Goal: Information Seeking & Learning: Learn about a topic

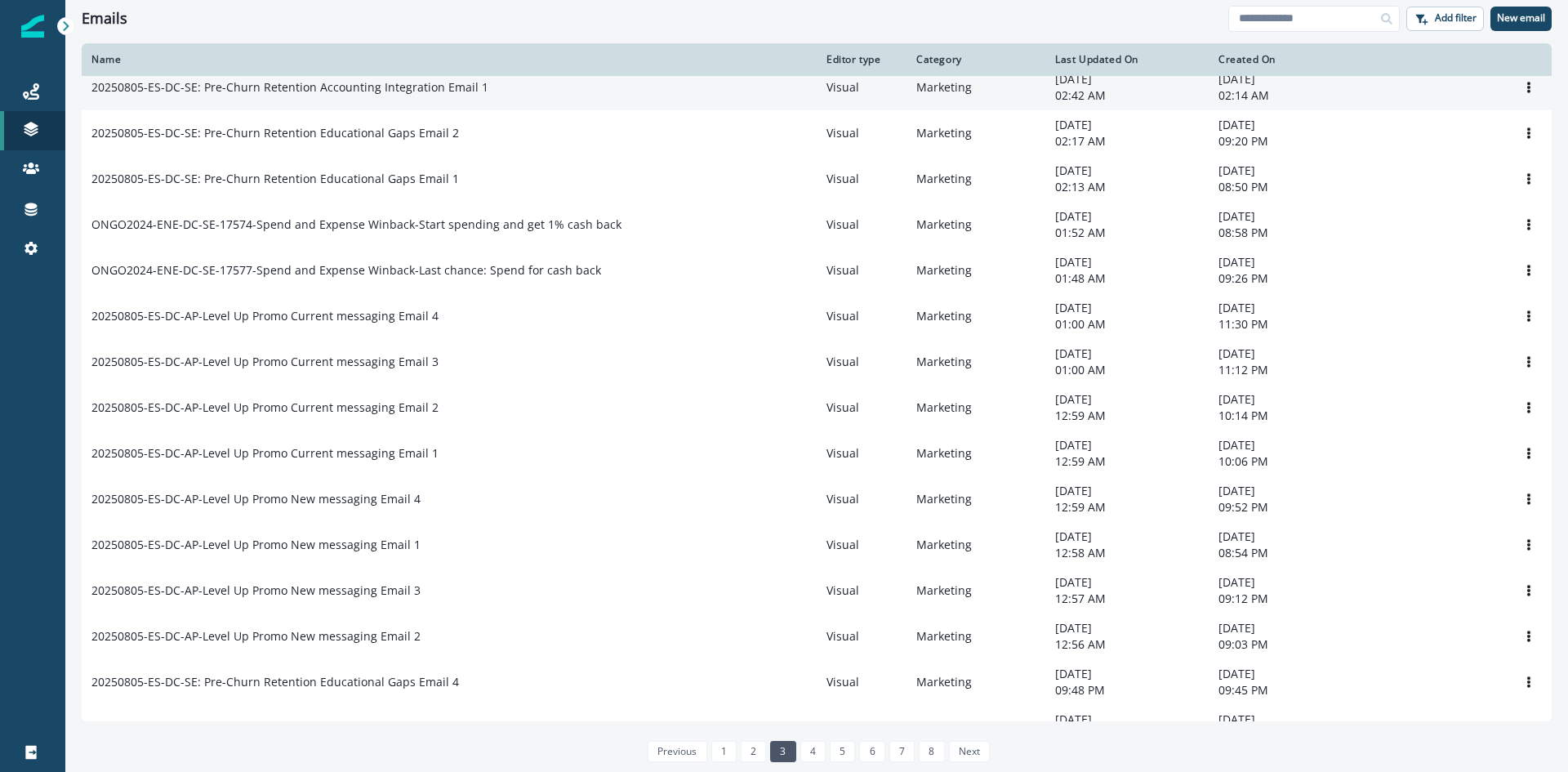
scroll to position [104, 0]
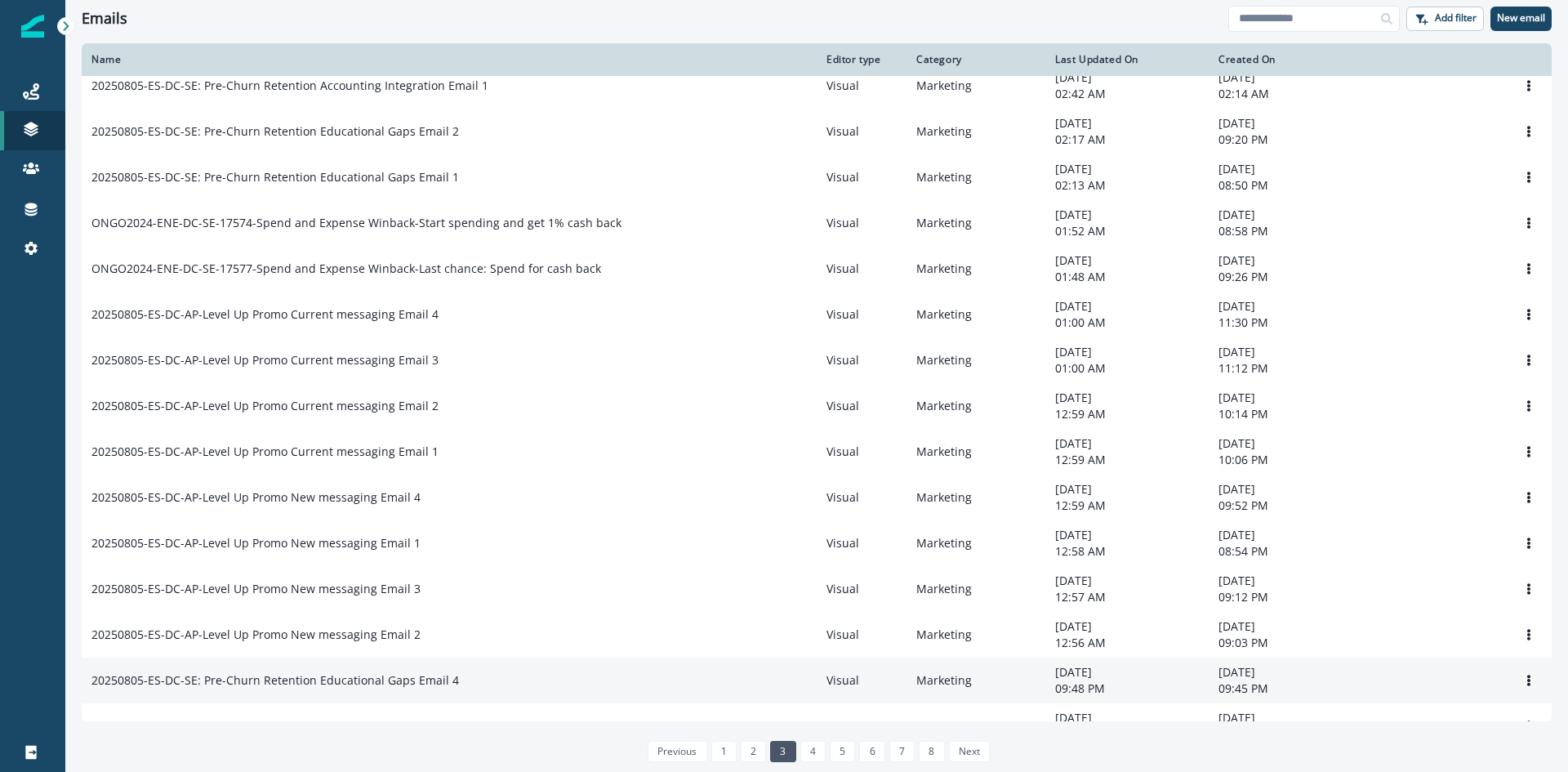
click at [390, 516] on p "20250805-ES-DC-SE: Pre-Churn Retention Educational Gaps Email 4" at bounding box center [275, 680] width 368 height 16
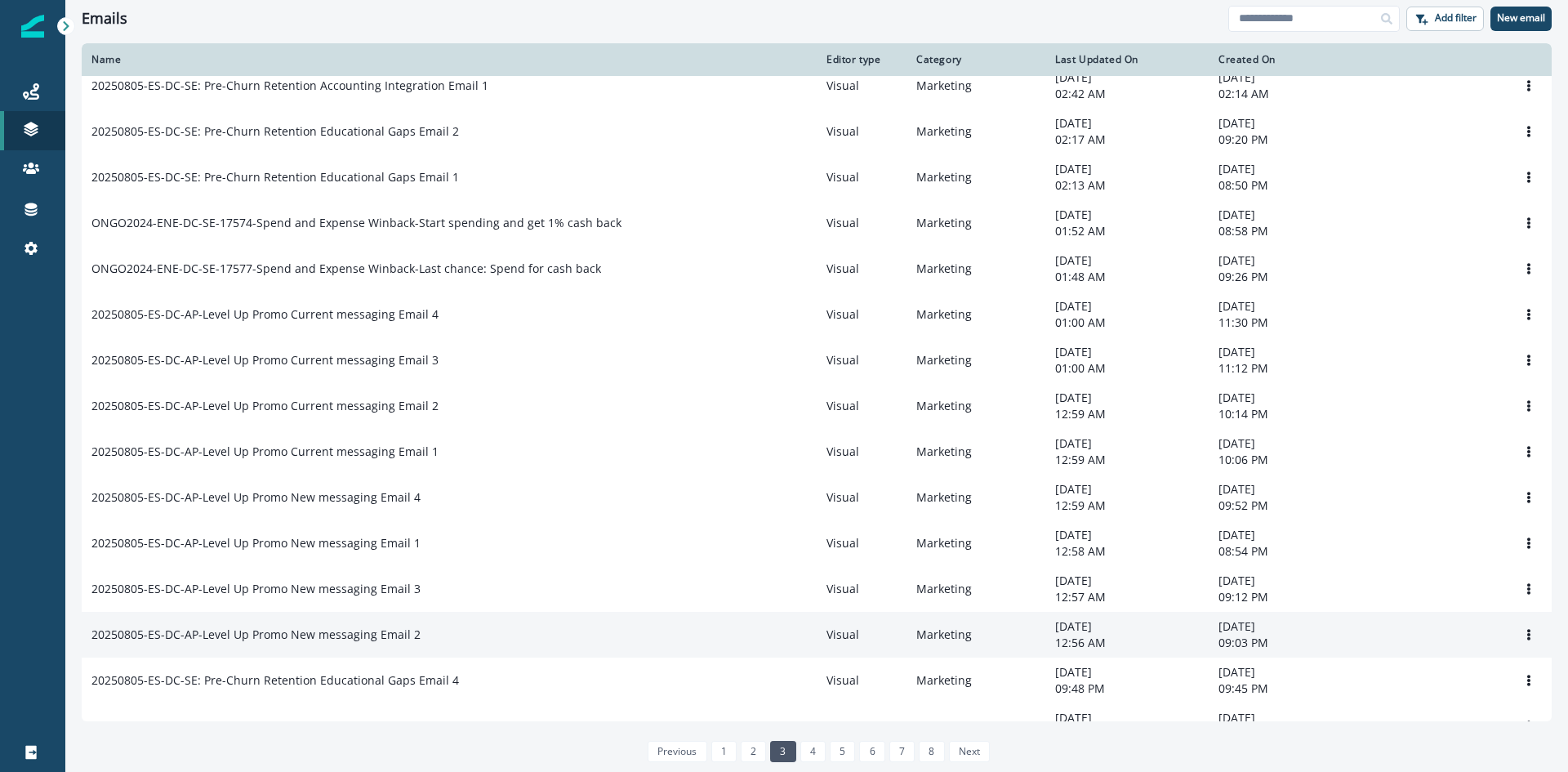
click at [378, 516] on p "20250805-ES-DC-AP-Level Up Promo New messaging Email 2" at bounding box center [256, 635] width 329 height 16
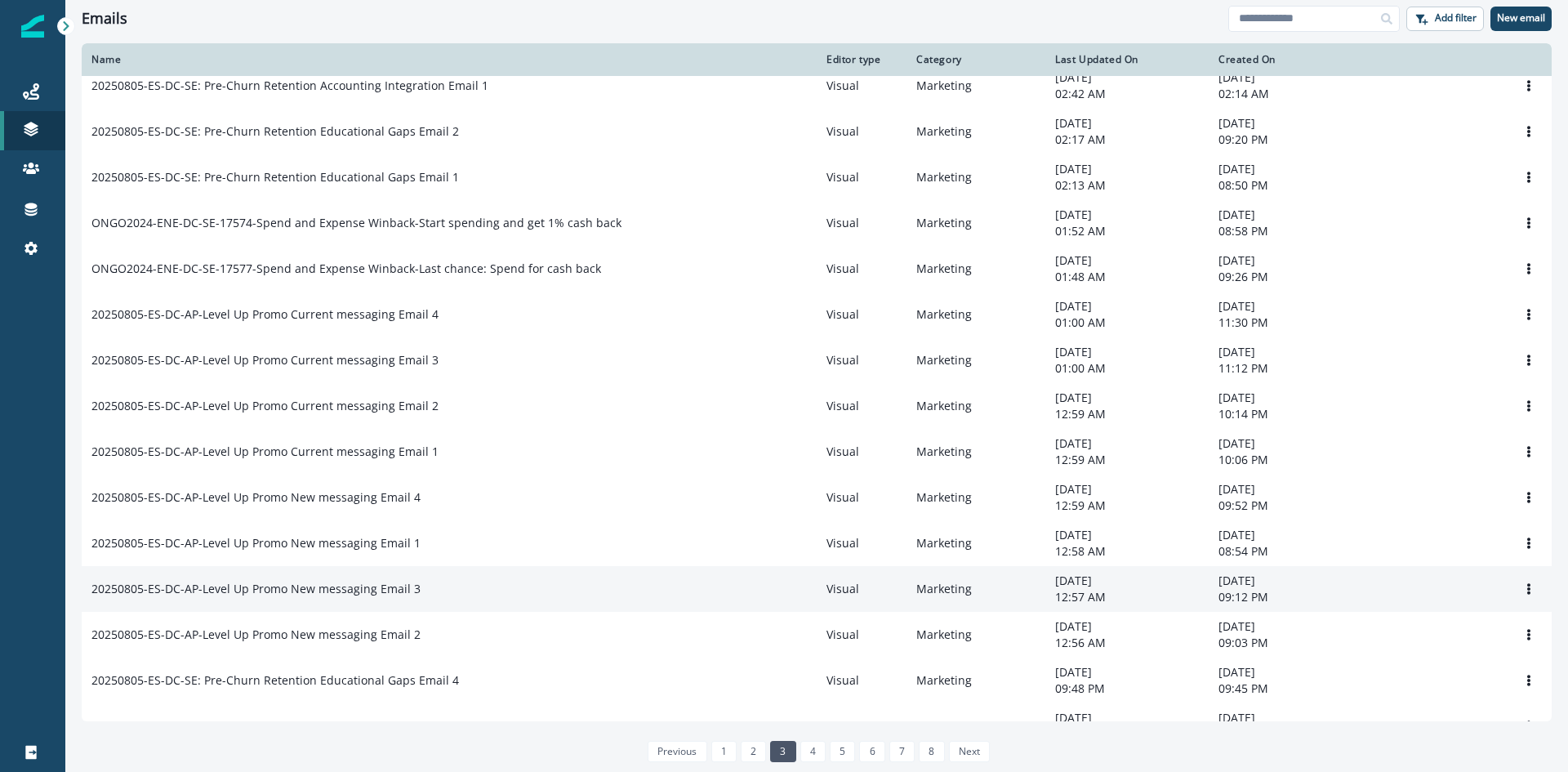
click at [371, 516] on p "20250805-ES-DC-AP-Level Up Promo New messaging Email 3" at bounding box center [256, 589] width 329 height 16
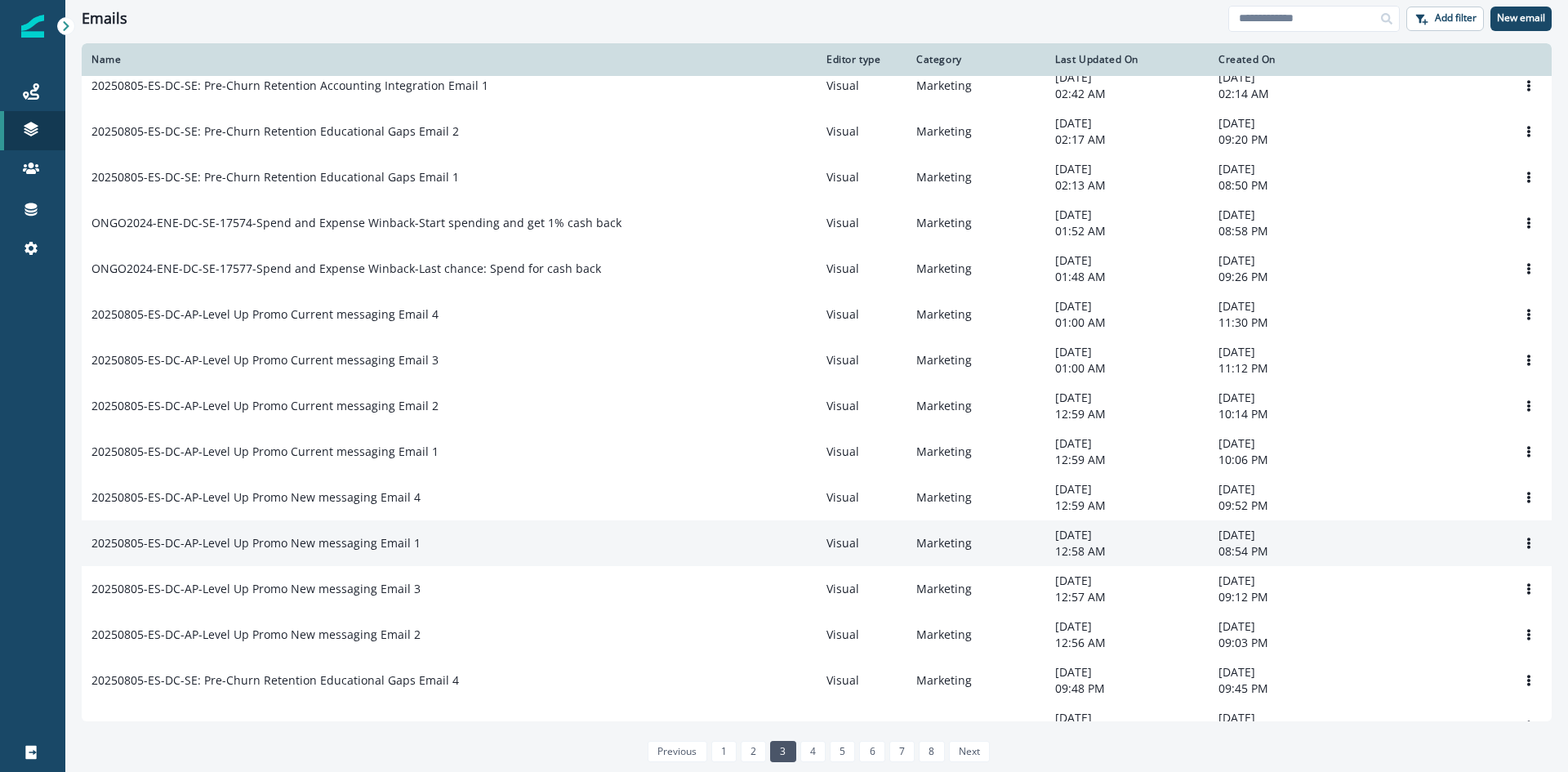
click at [378, 516] on p "20250805-ES-DC-AP-Level Up Promo New messaging Email 1" at bounding box center [256, 543] width 329 height 16
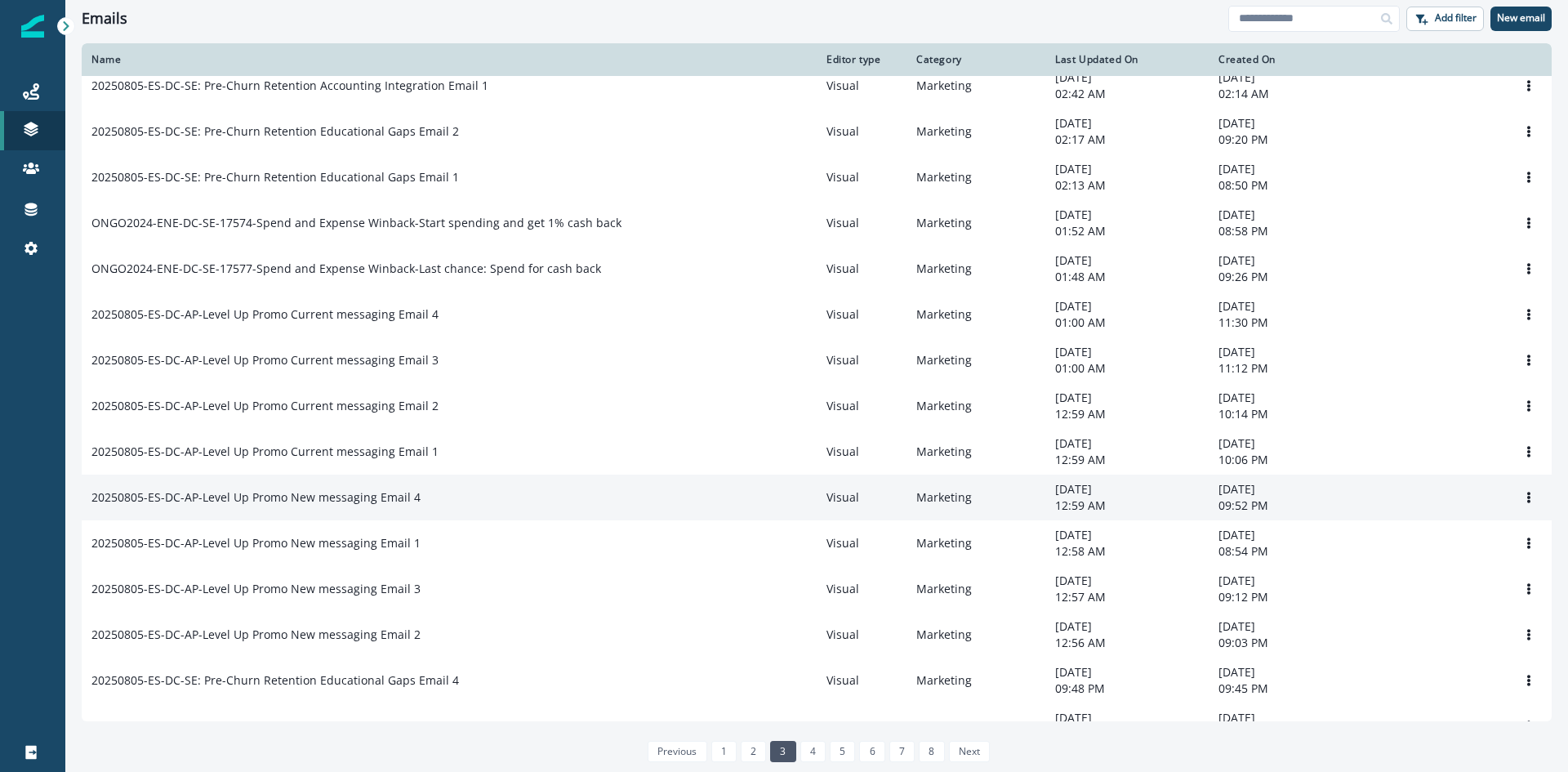
click at [389, 506] on p "20250805-ES-DC-AP-Level Up Promo New messaging Email 4" at bounding box center [256, 498] width 329 height 16
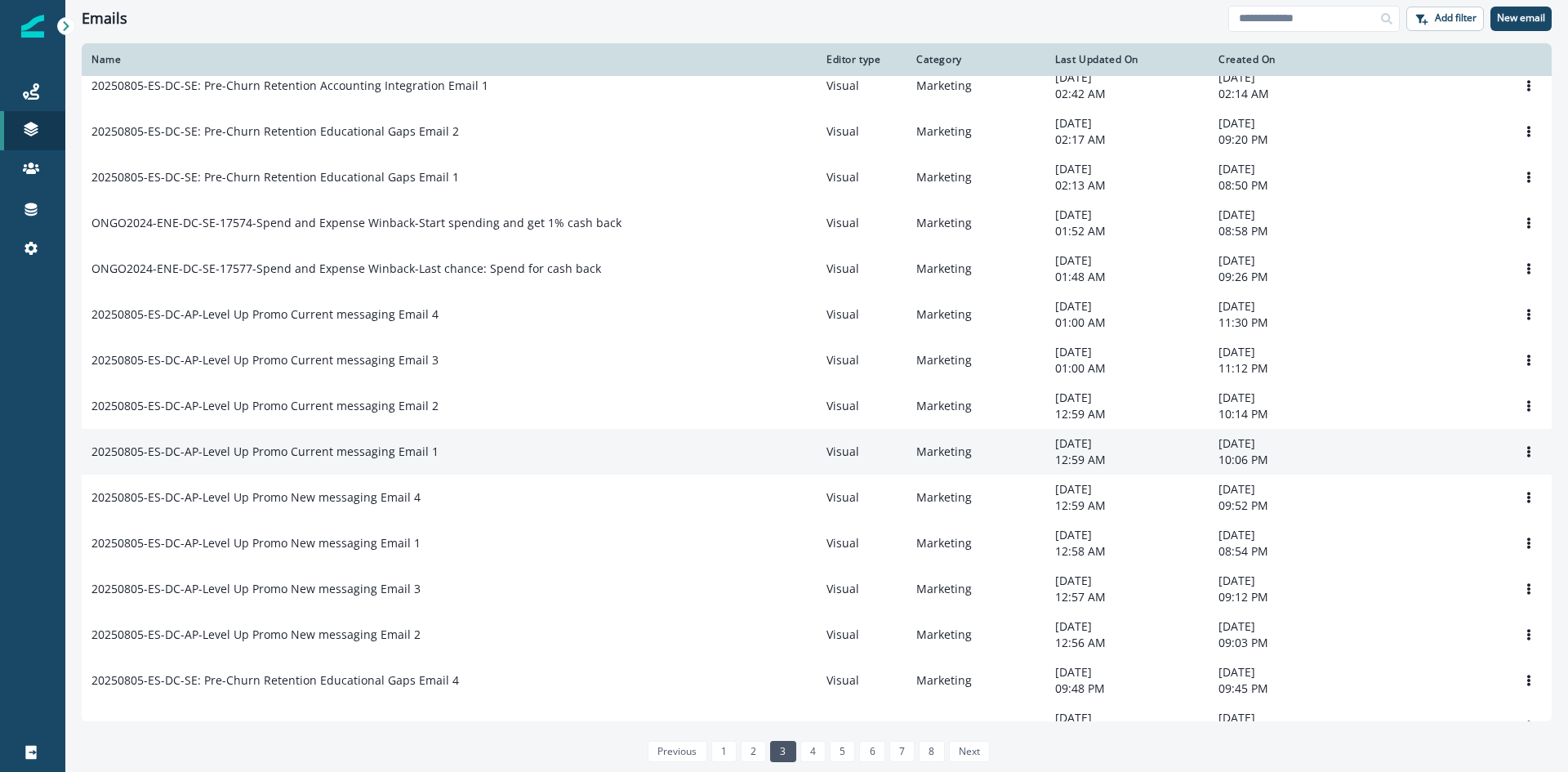
click at [390, 455] on p "20250805-ES-DC-AP-Level Up Promo Current messaging Email 1" at bounding box center [265, 451] width 347 height 16
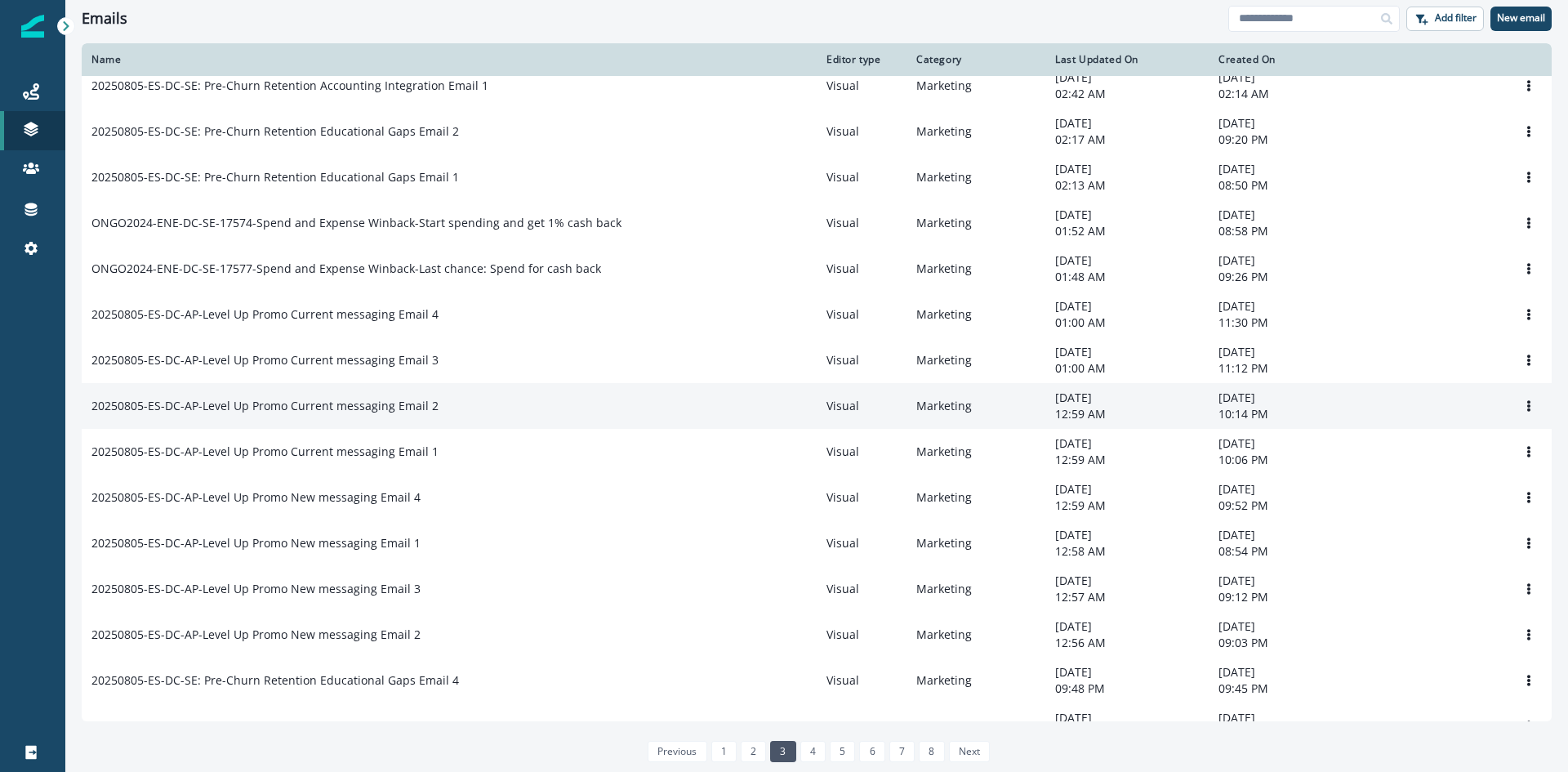
click at [383, 414] on p "20250805-ES-DC-AP-Level Up Promo Current messaging Email 2" at bounding box center [265, 406] width 347 height 16
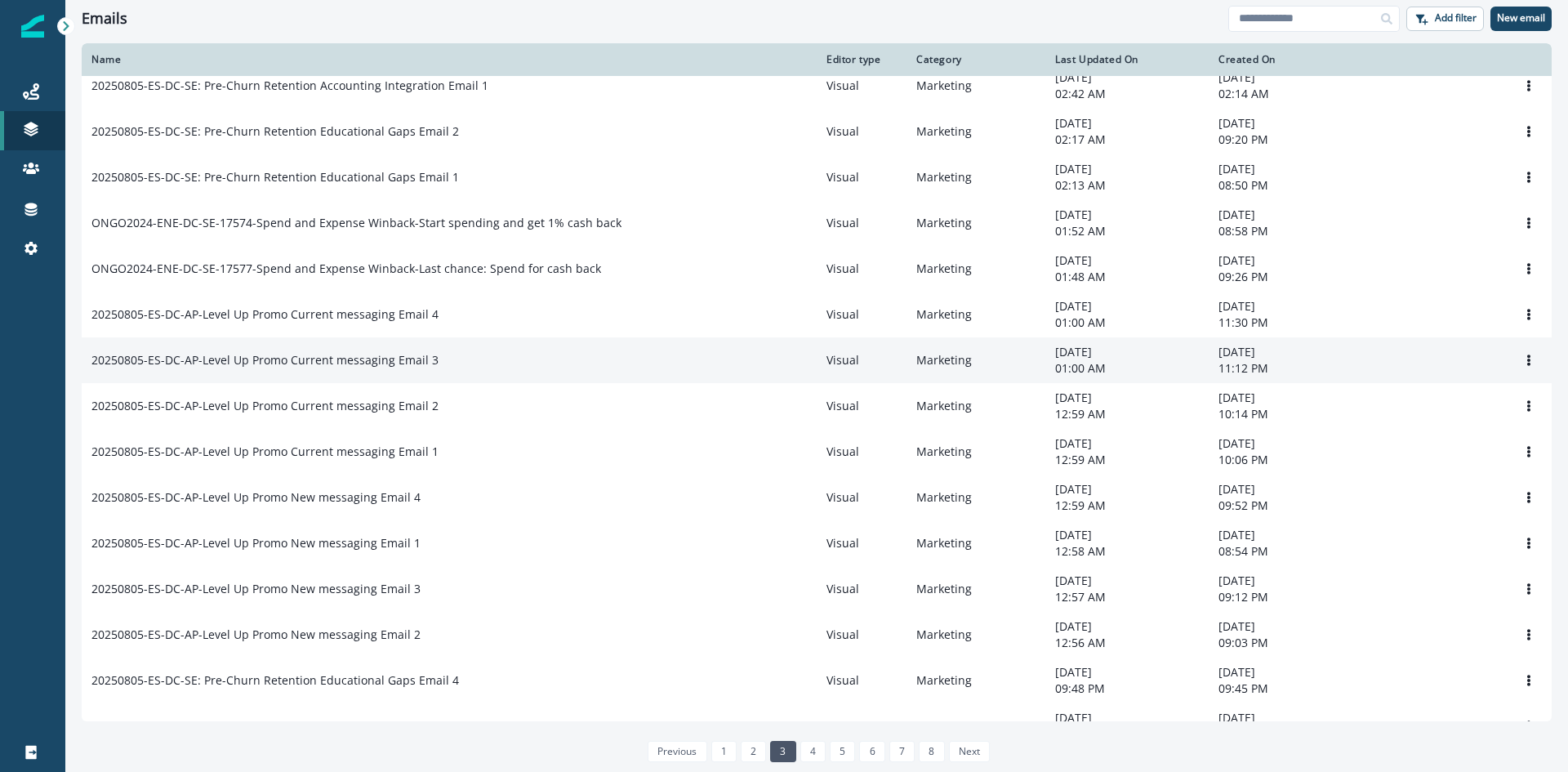
click at [388, 366] on p "20250805-ES-DC-AP-Level Up Promo Current messaging Email 3" at bounding box center [265, 361] width 347 height 16
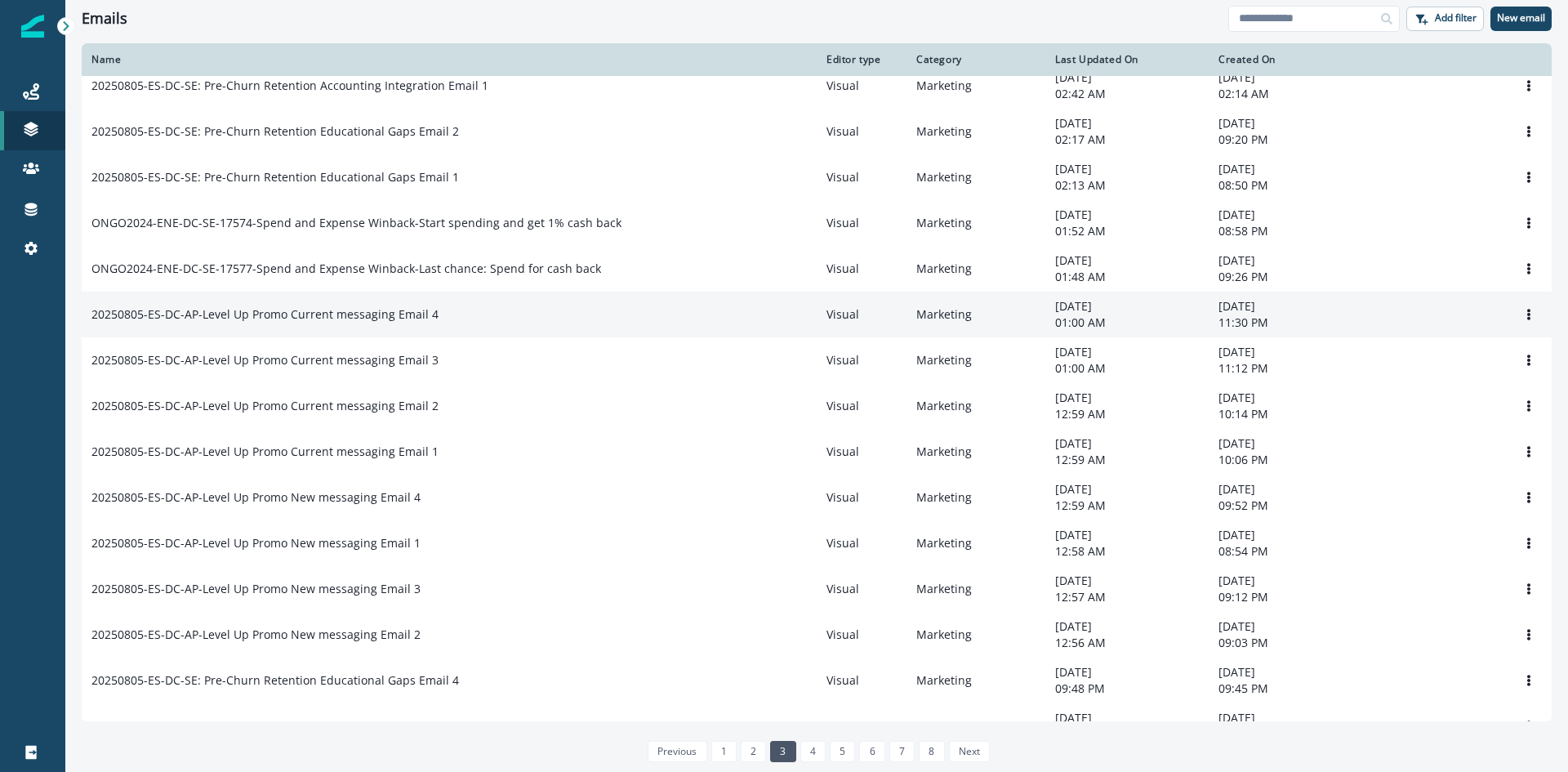
click at [386, 319] on p "20250805-ES-DC-AP-Level Up Promo Current messaging Email 4" at bounding box center [265, 314] width 347 height 16
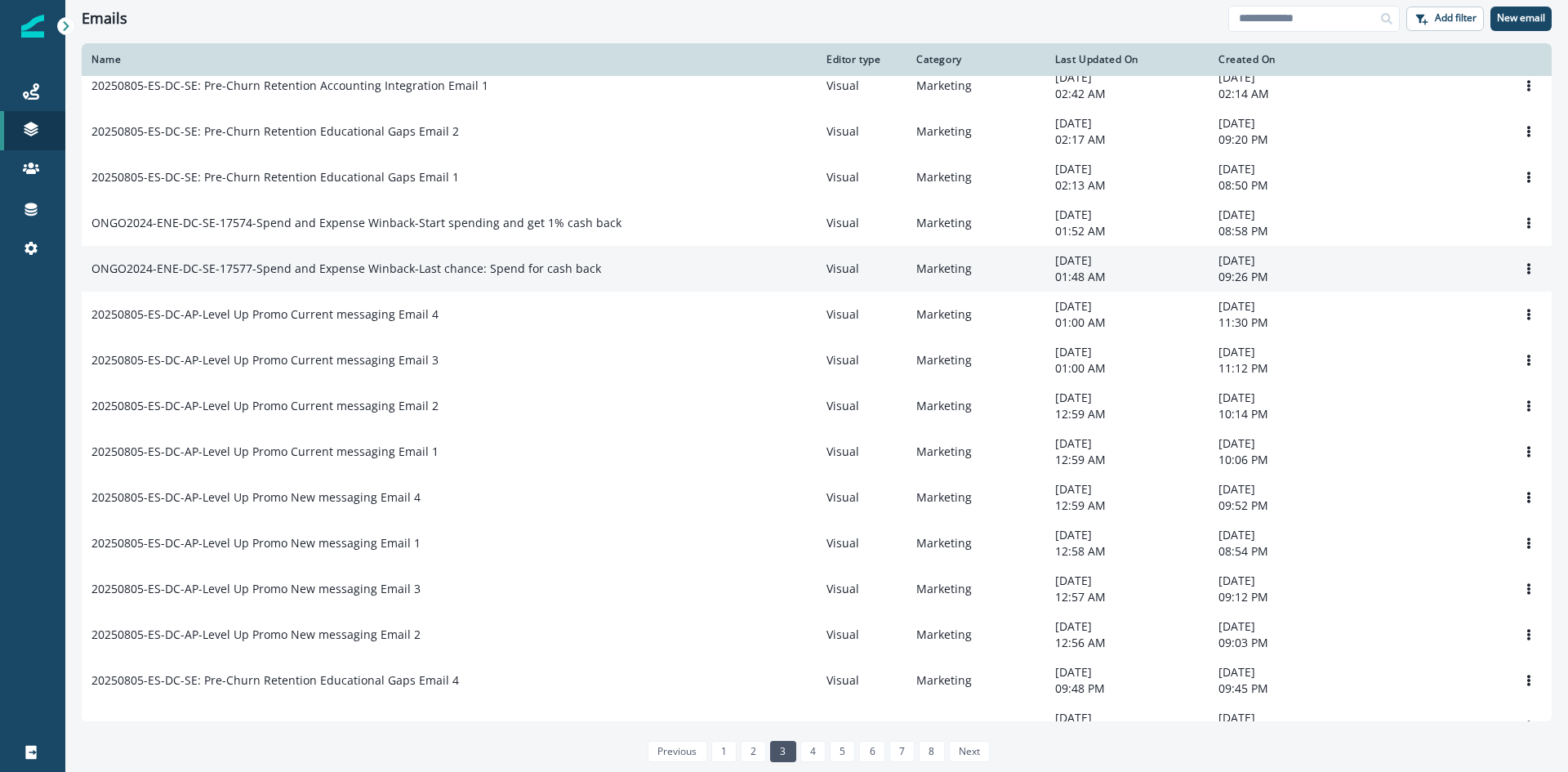
click at [389, 257] on td "ONGO2024-ENE-DC-SE-17577-Spend and Expense Winback-Last chance: Spend for cash …" at bounding box center [449, 269] width 735 height 45
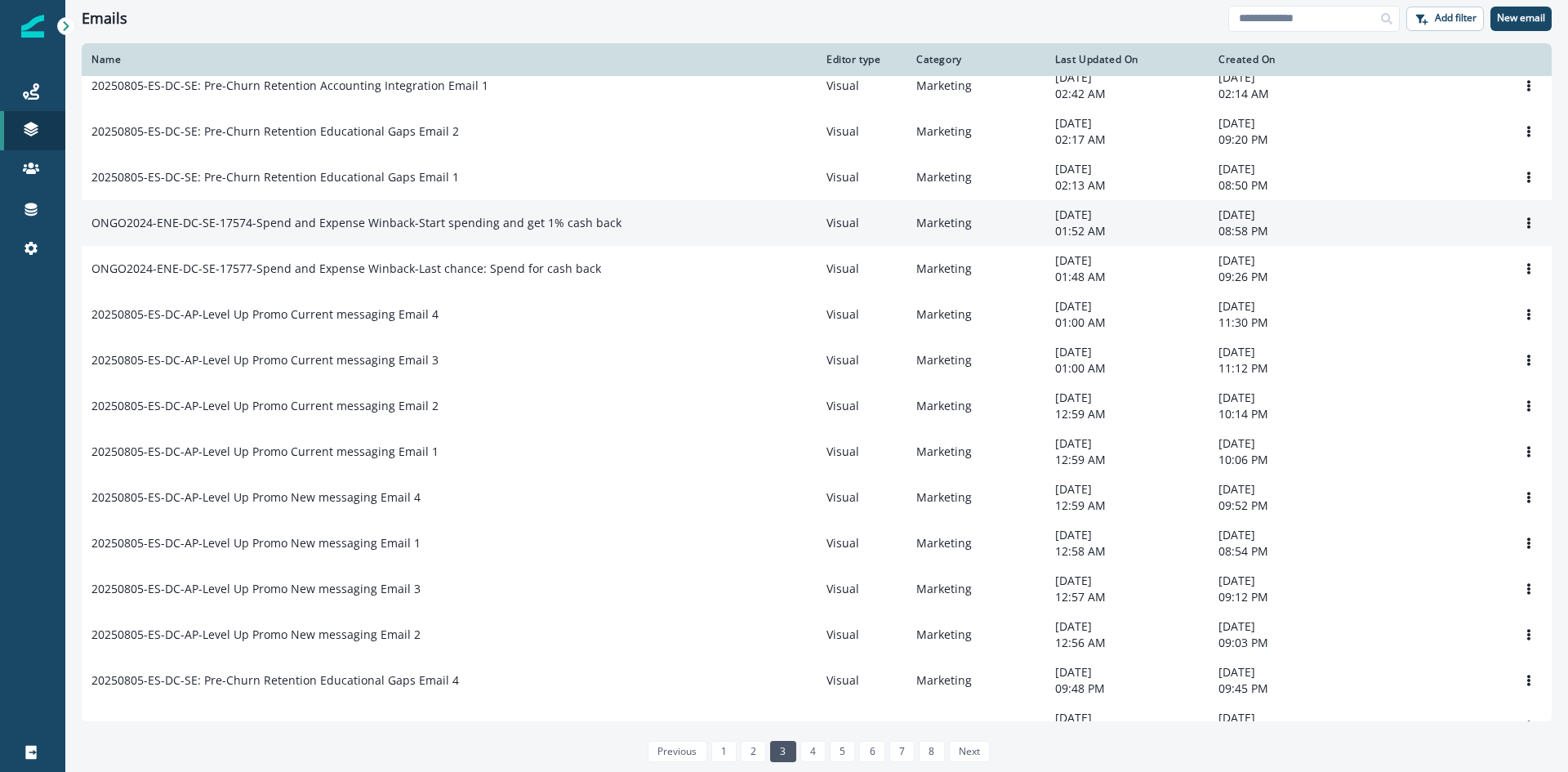
click at [384, 224] on p "ONGO2024-ENE-DC-SE-17574-Spend and Expense Winback-Start spending and get 1% ca…" at bounding box center [357, 223] width 530 height 16
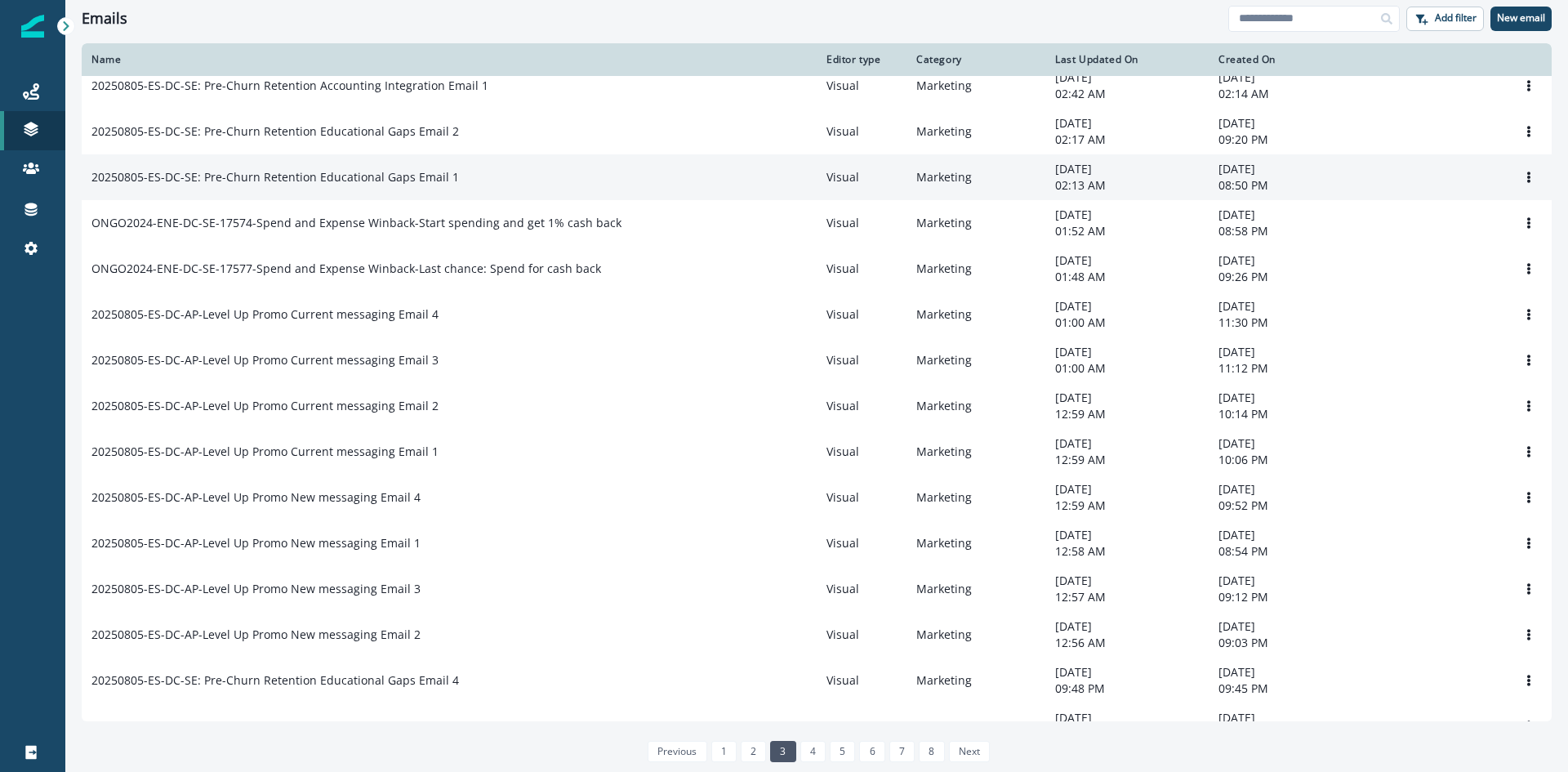
click at [386, 184] on p "20250805-ES-DC-SE: Pre-Churn Retention Educational Gaps Email 1" at bounding box center [275, 177] width 368 height 16
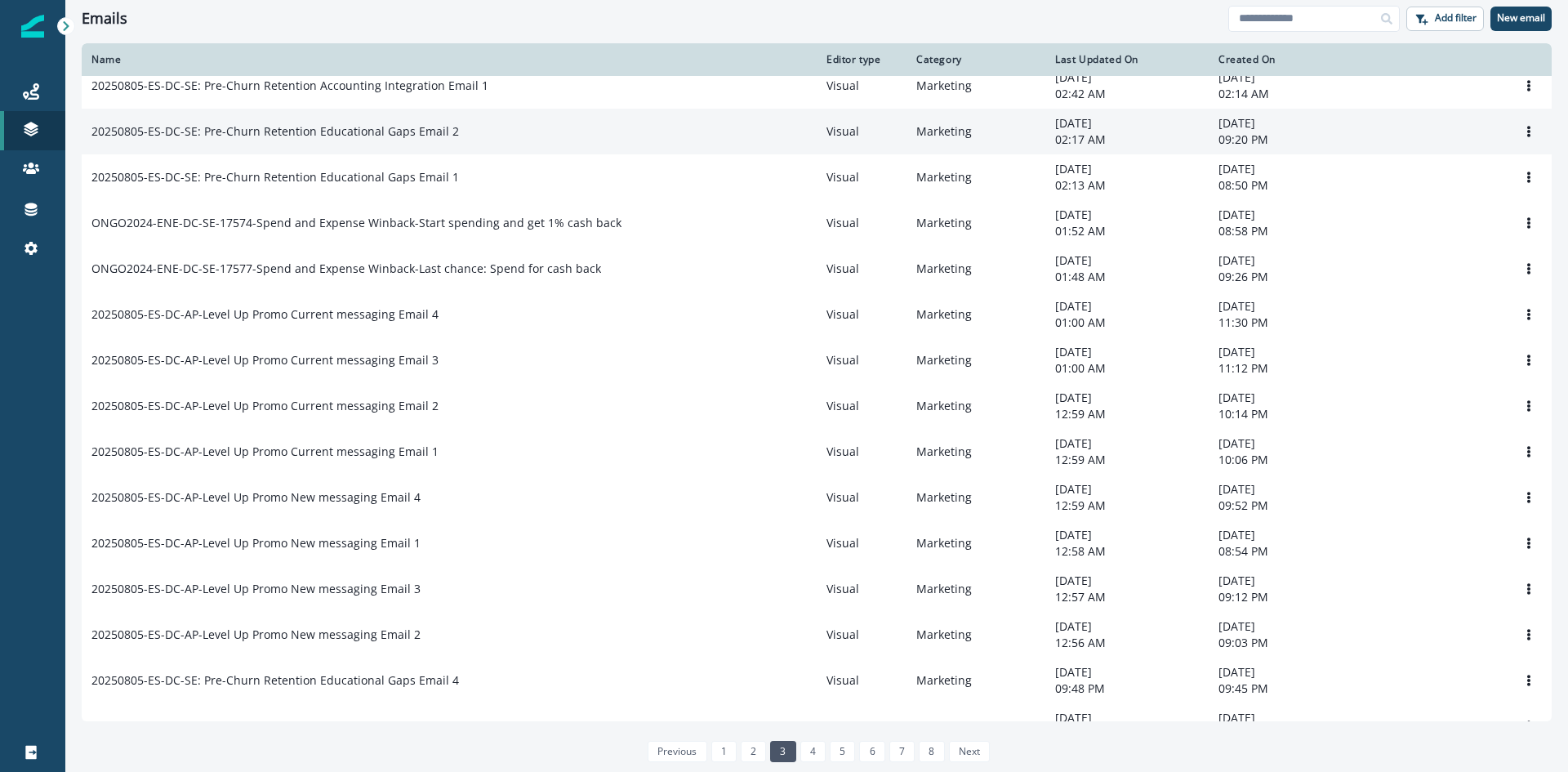
click at [402, 131] on p "20250805-ES-DC-SE: Pre-Churn Retention Educational Gaps Email 2" at bounding box center [275, 132] width 368 height 16
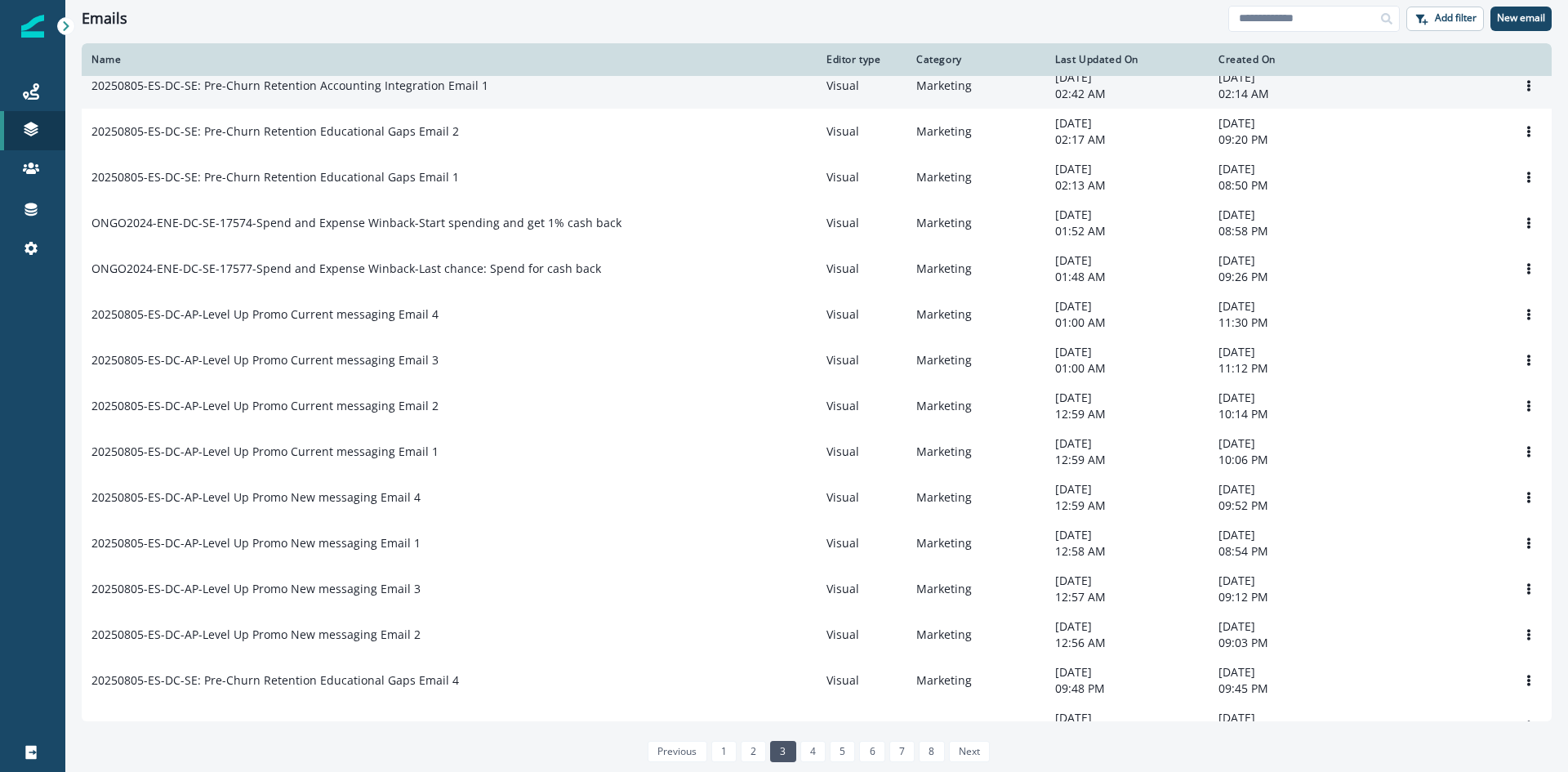
click at [425, 89] on p "20250805-ES-DC-SE: Pre-Churn Retention Accounting Integration Email 1" at bounding box center [290, 85] width 397 height 16
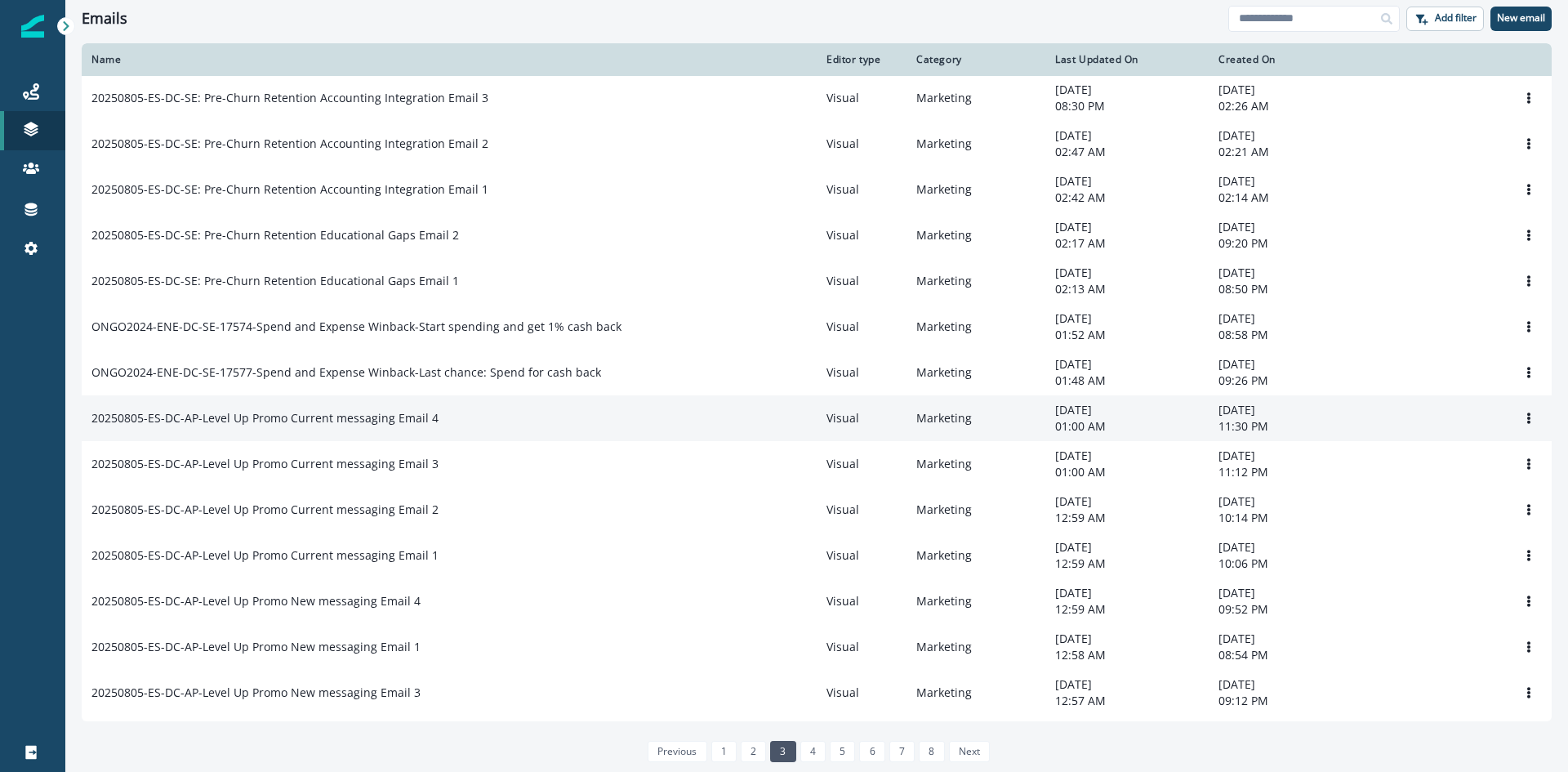
scroll to position [0, 0]
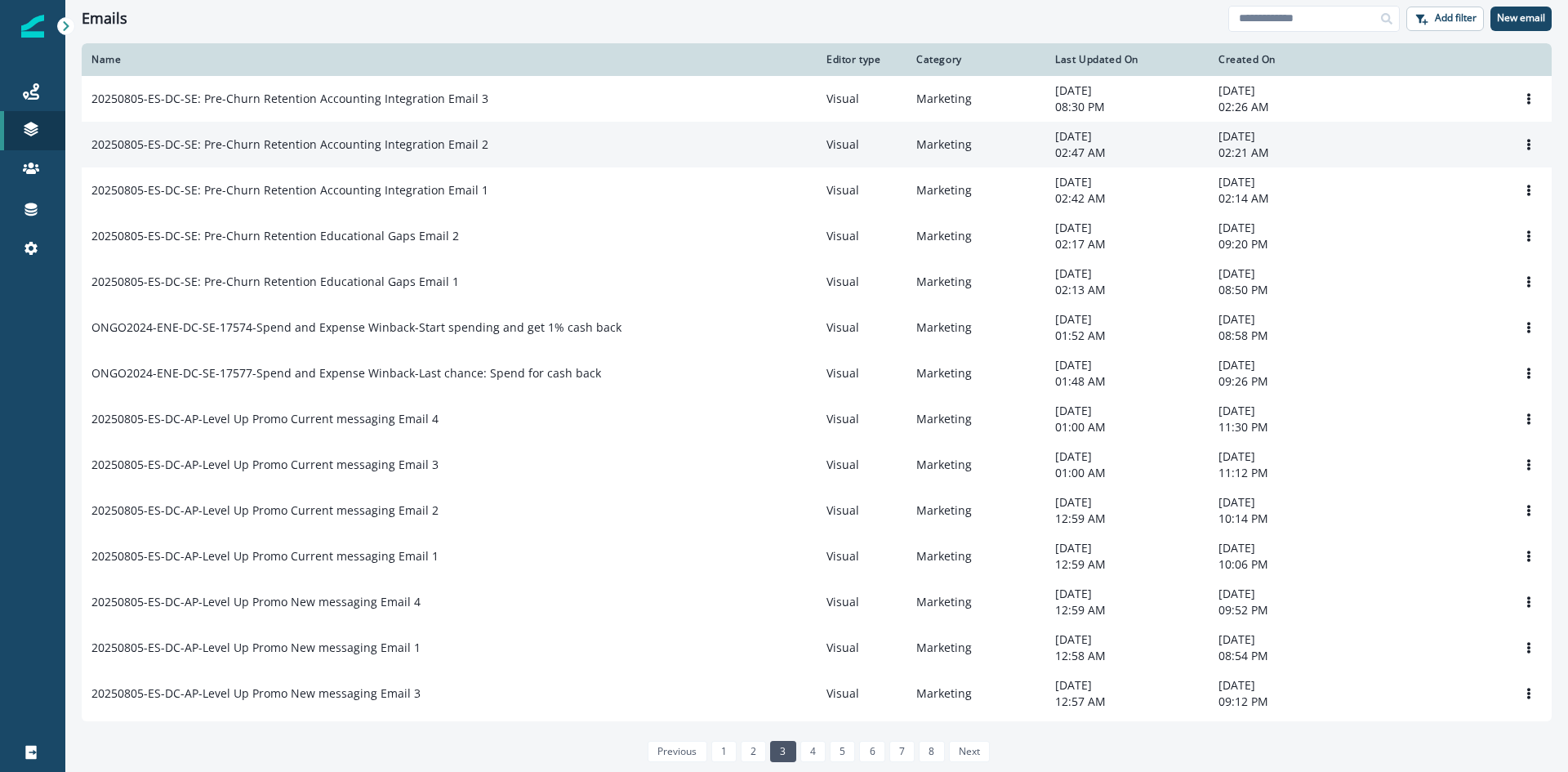
click at [350, 142] on p "20250805-ES-DC-SE: Pre-Churn Retention Accounting Integration Email 2" at bounding box center [290, 144] width 397 height 16
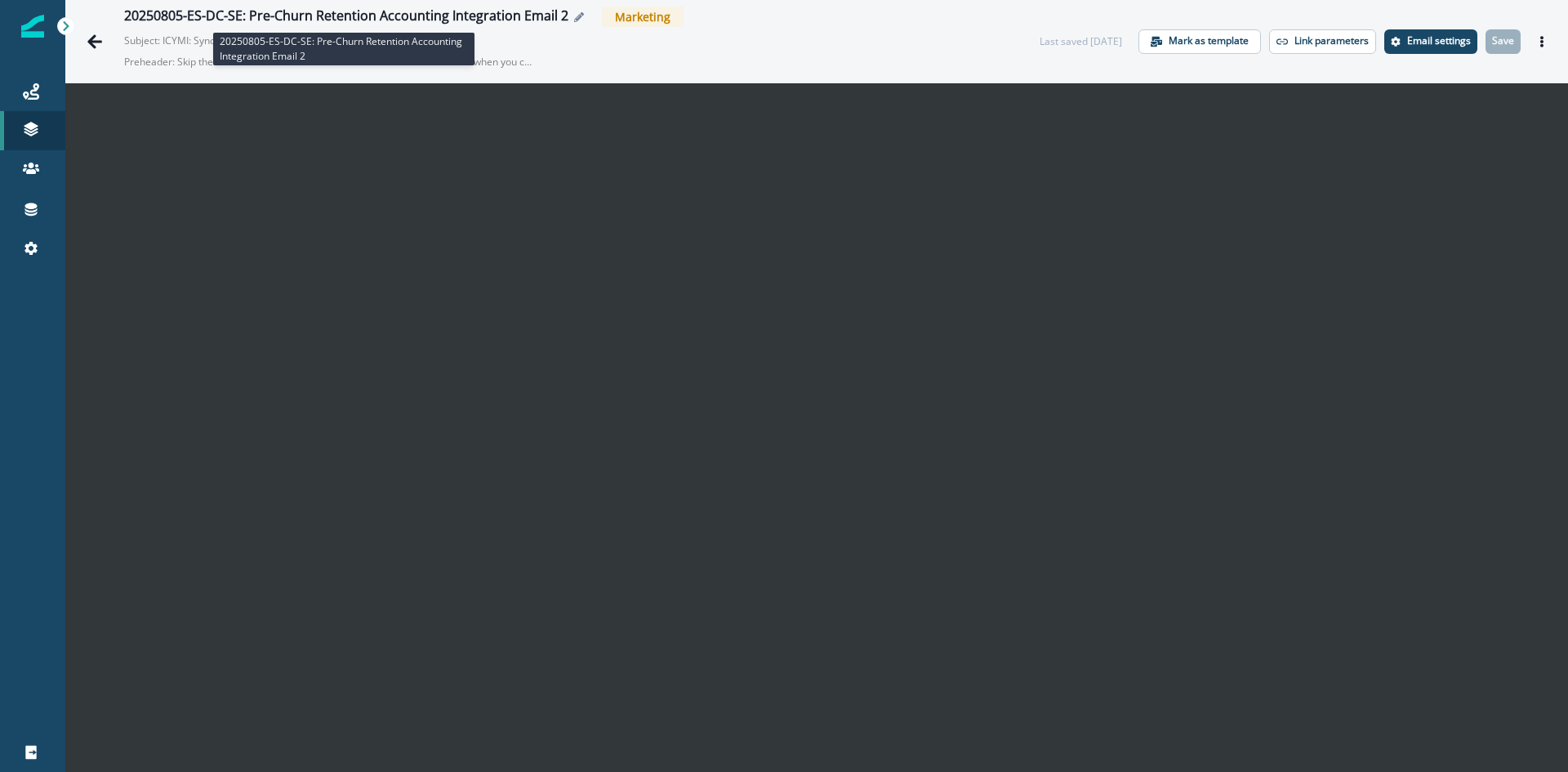
click at [235, 15] on div "20250805-ES-DC-SE: Pre-Churn Retention Accounting Integration Email 2" at bounding box center [346, 17] width 444 height 18
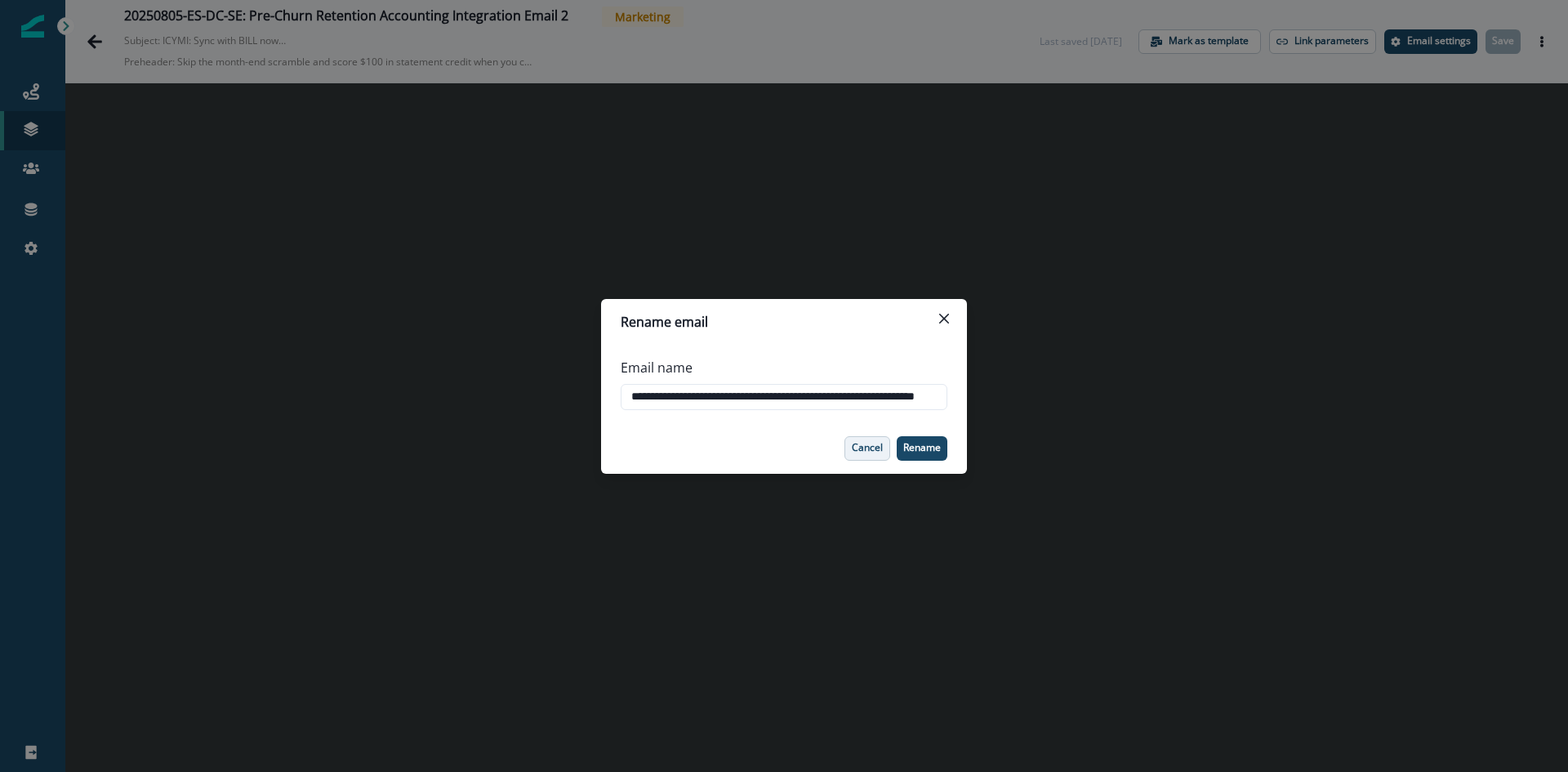
click at [857, 445] on p "Cancel" at bounding box center [867, 448] width 31 height 12
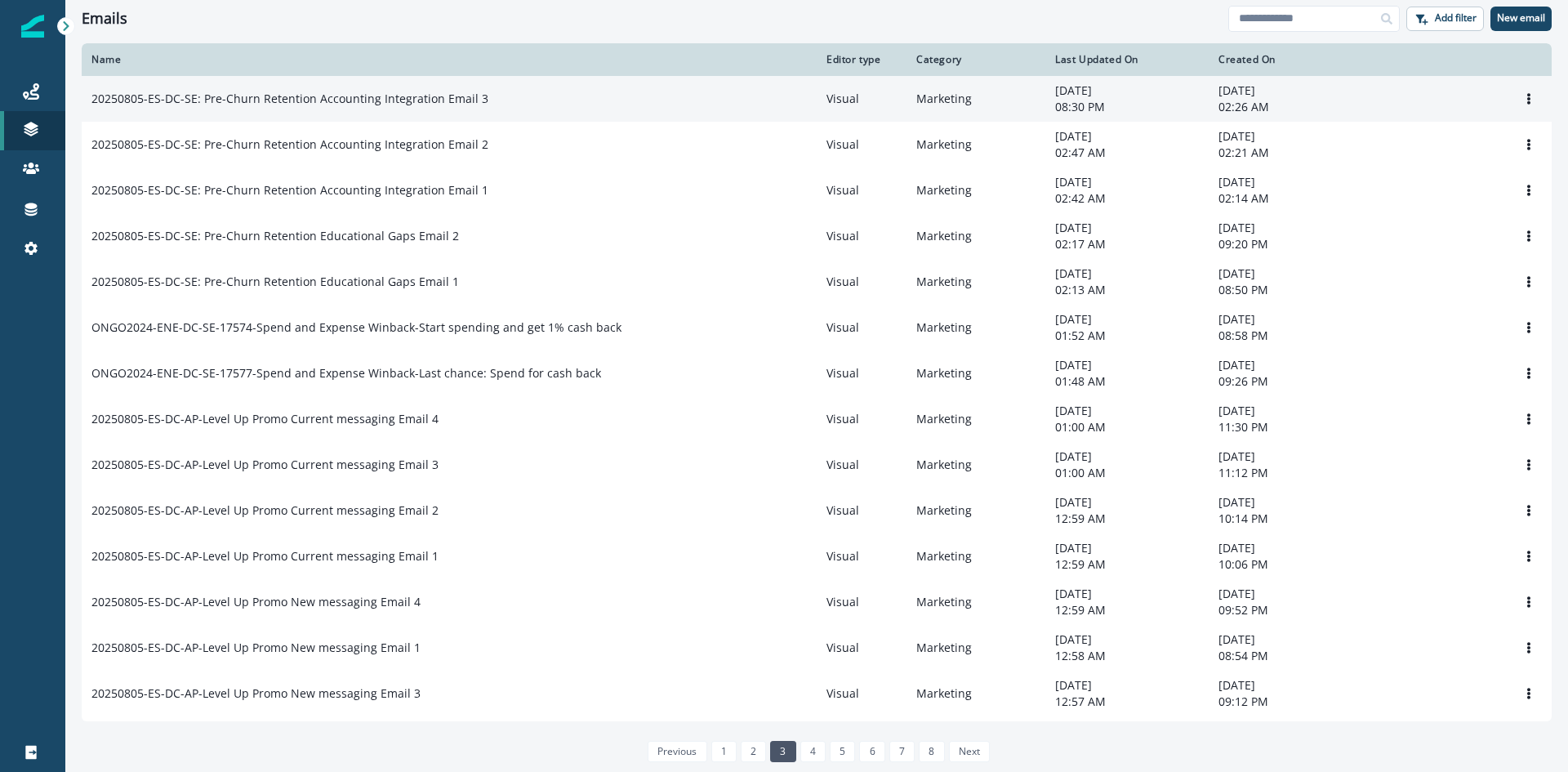
click at [427, 95] on p "20250805-ES-DC-SE: Pre-Churn Retention Accounting Integration Email 3" at bounding box center [290, 99] width 397 height 16
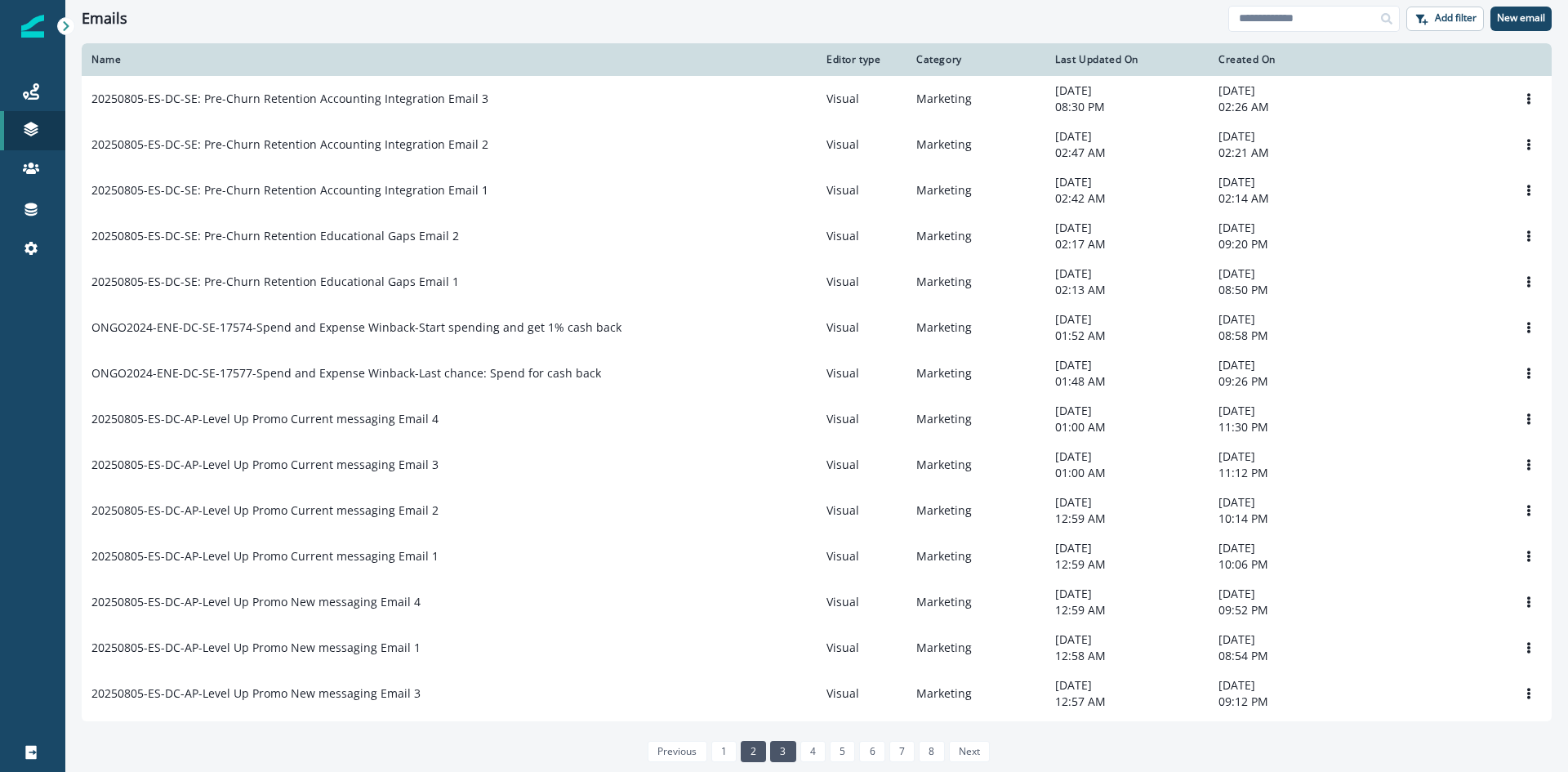
click at [754, 516] on link "2" at bounding box center [754, 751] width 25 height 21
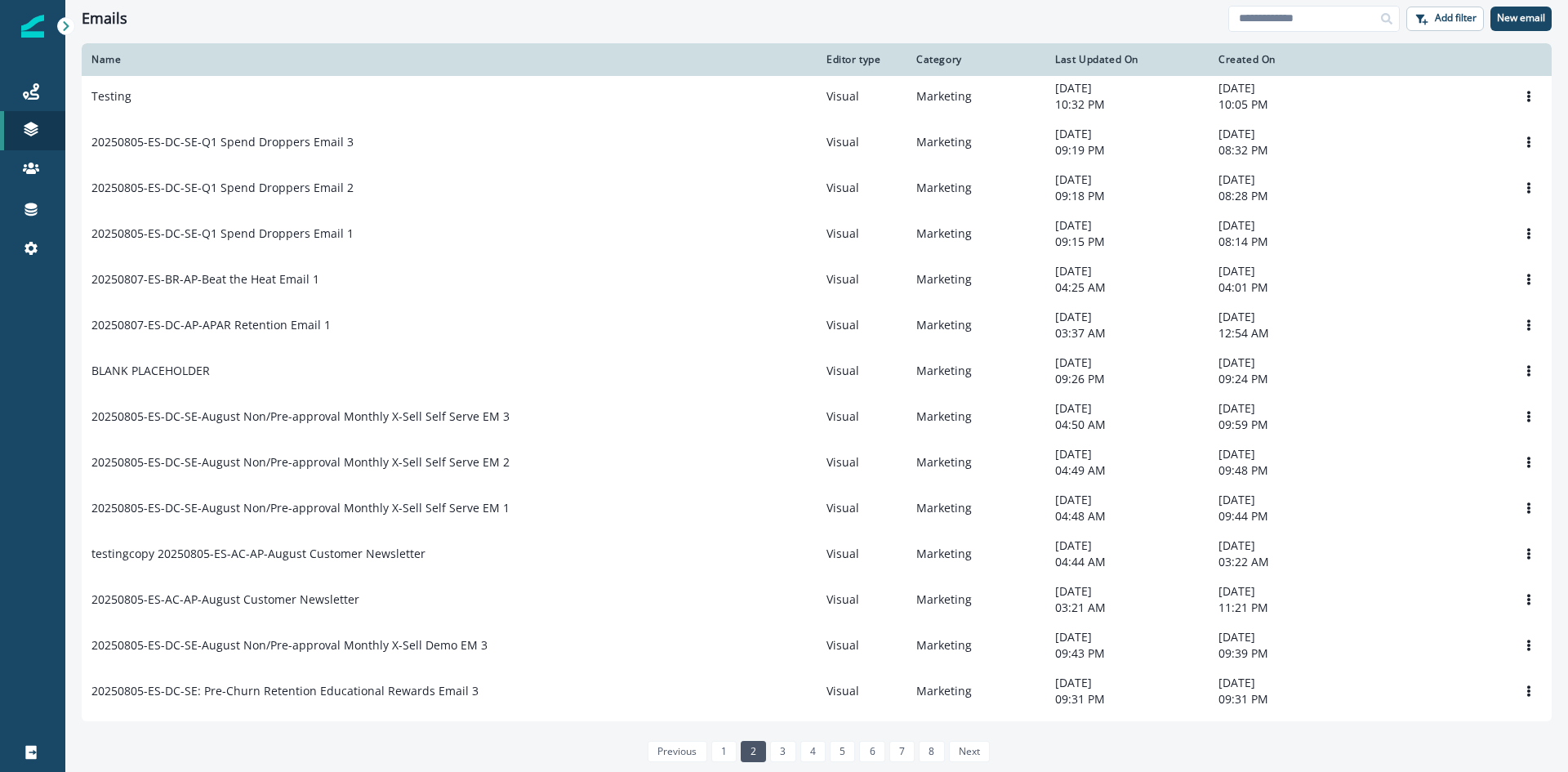
scroll to position [752, 0]
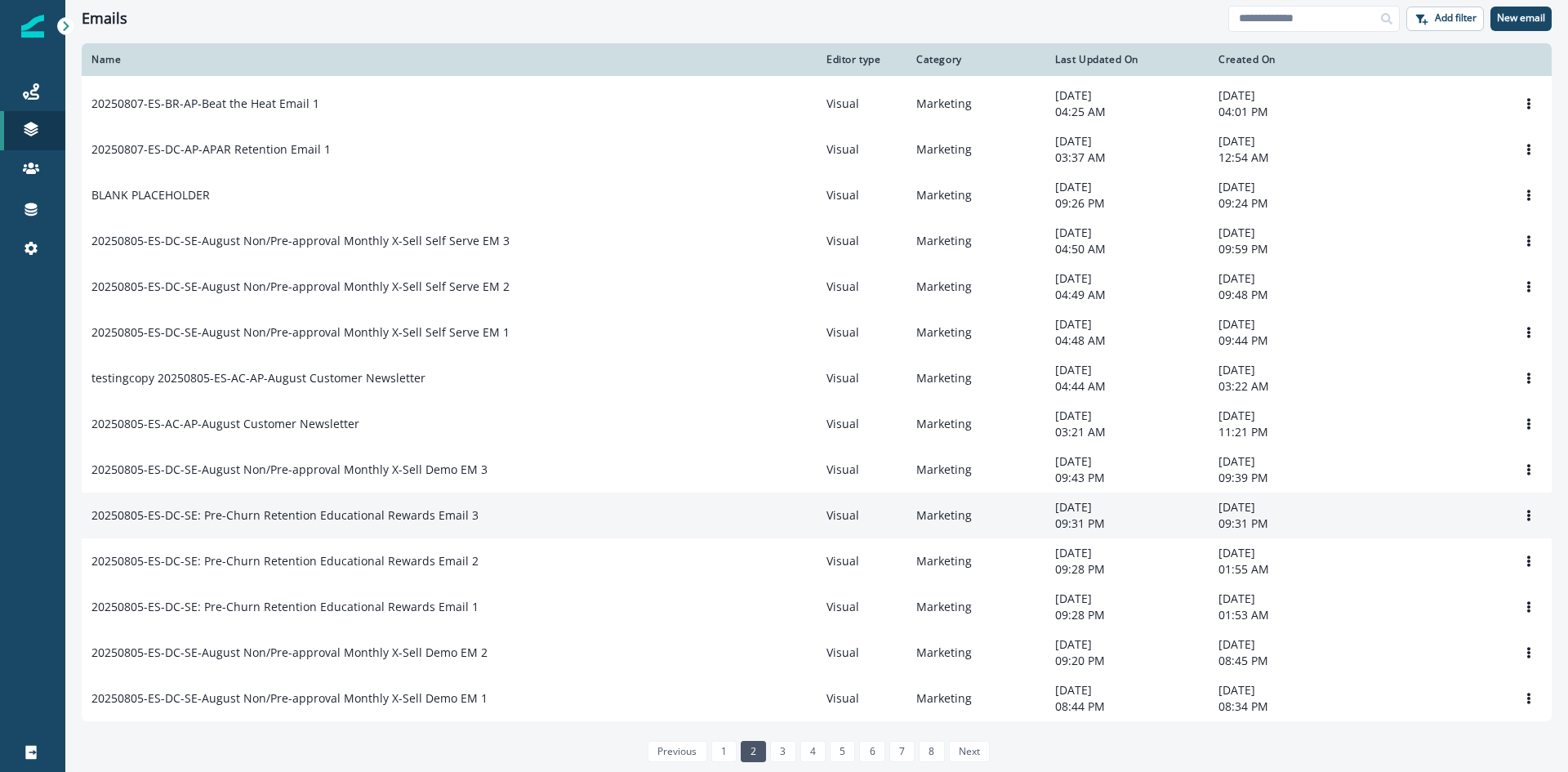
click at [905, 493] on td "Visual" at bounding box center [861, 515] width 90 height 45
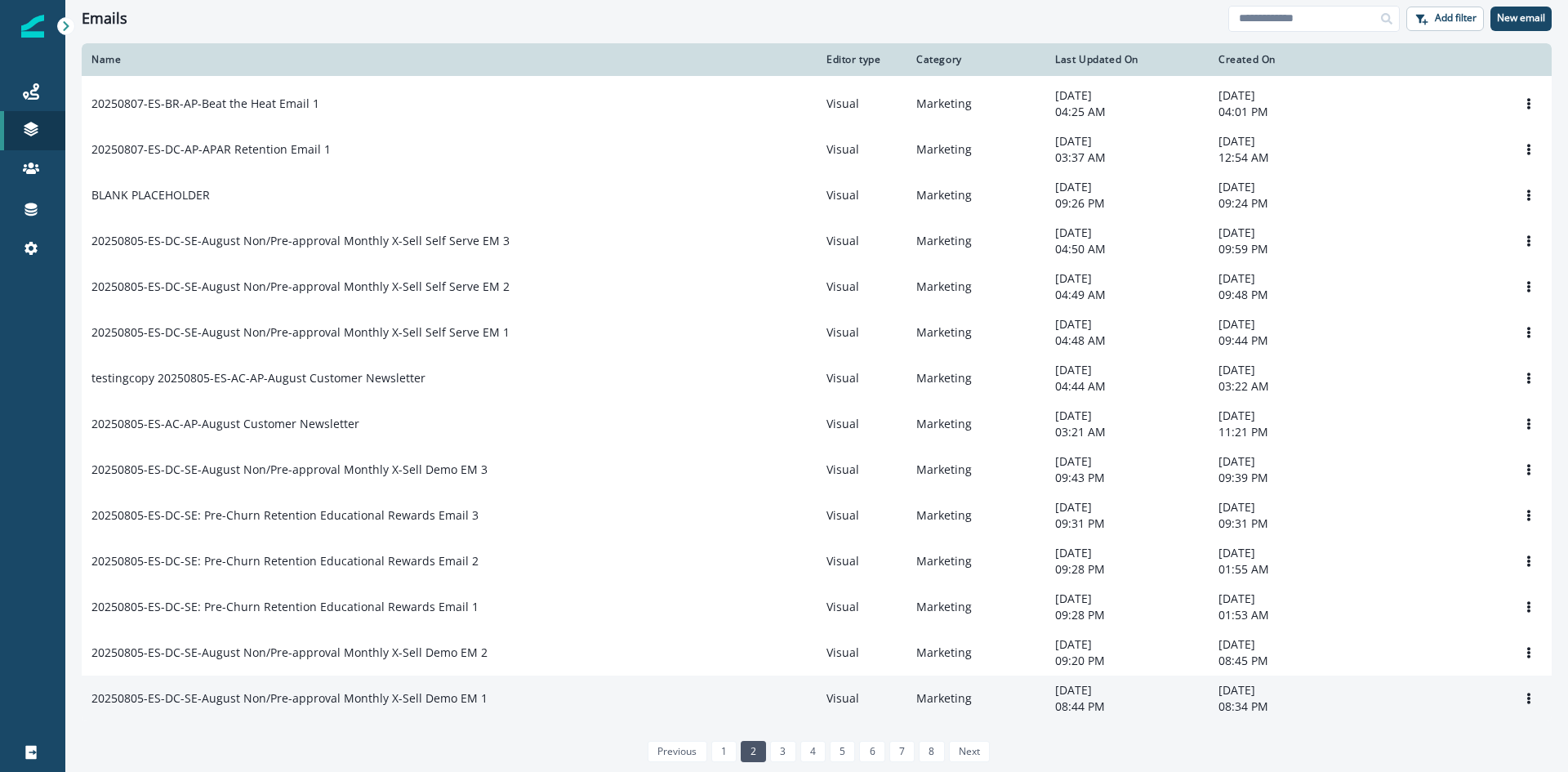
click at [294, 516] on p "20250805-ES-DC-SE-August Non/Pre-approval Monthly X-Sell Demo EM 1" at bounding box center [290, 698] width 396 height 16
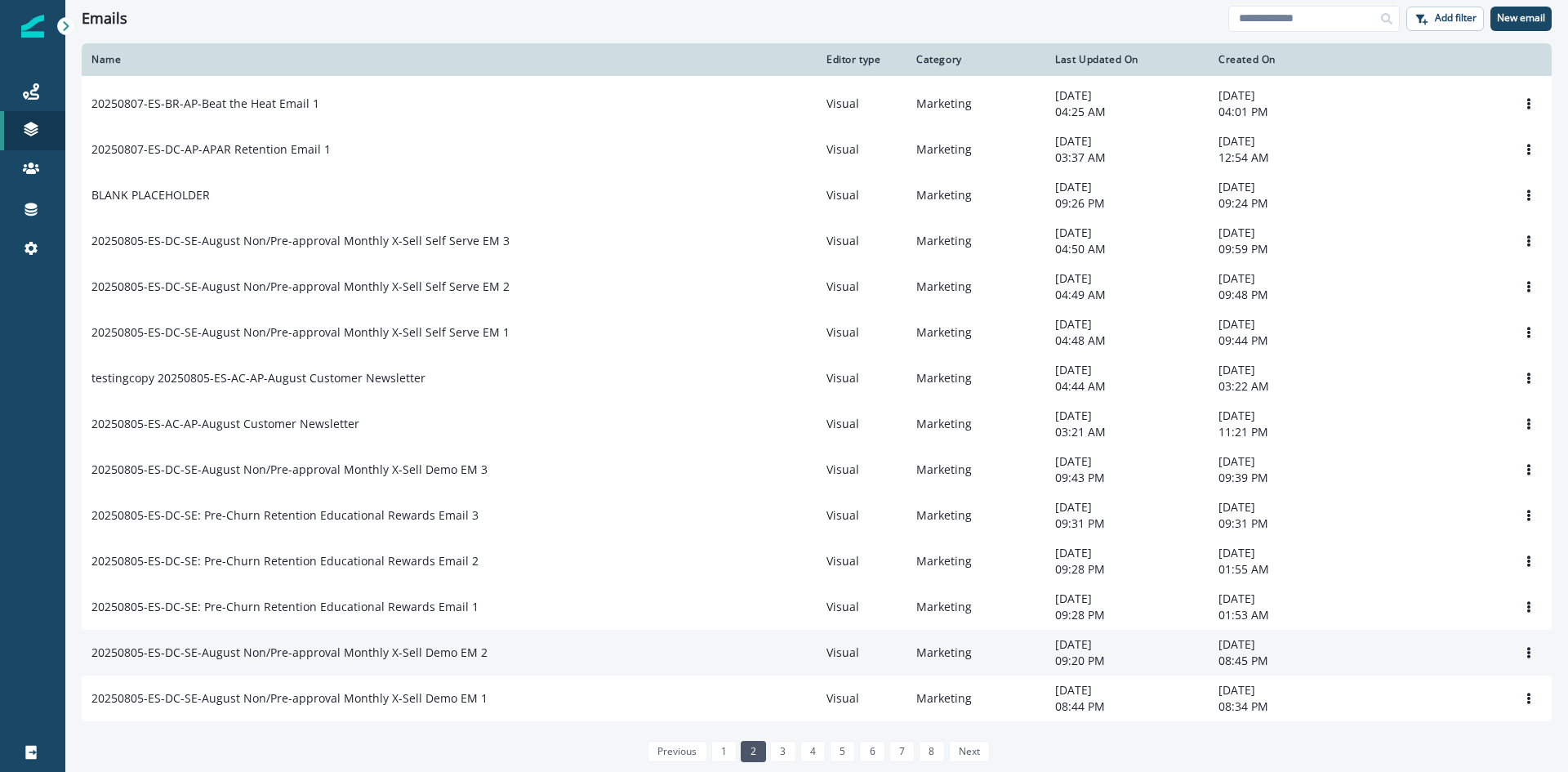
click at [281, 516] on p "20250805-ES-DC-SE-August Non/Pre-approval Monthly X-Sell Demo EM 2" at bounding box center [290, 653] width 396 height 16
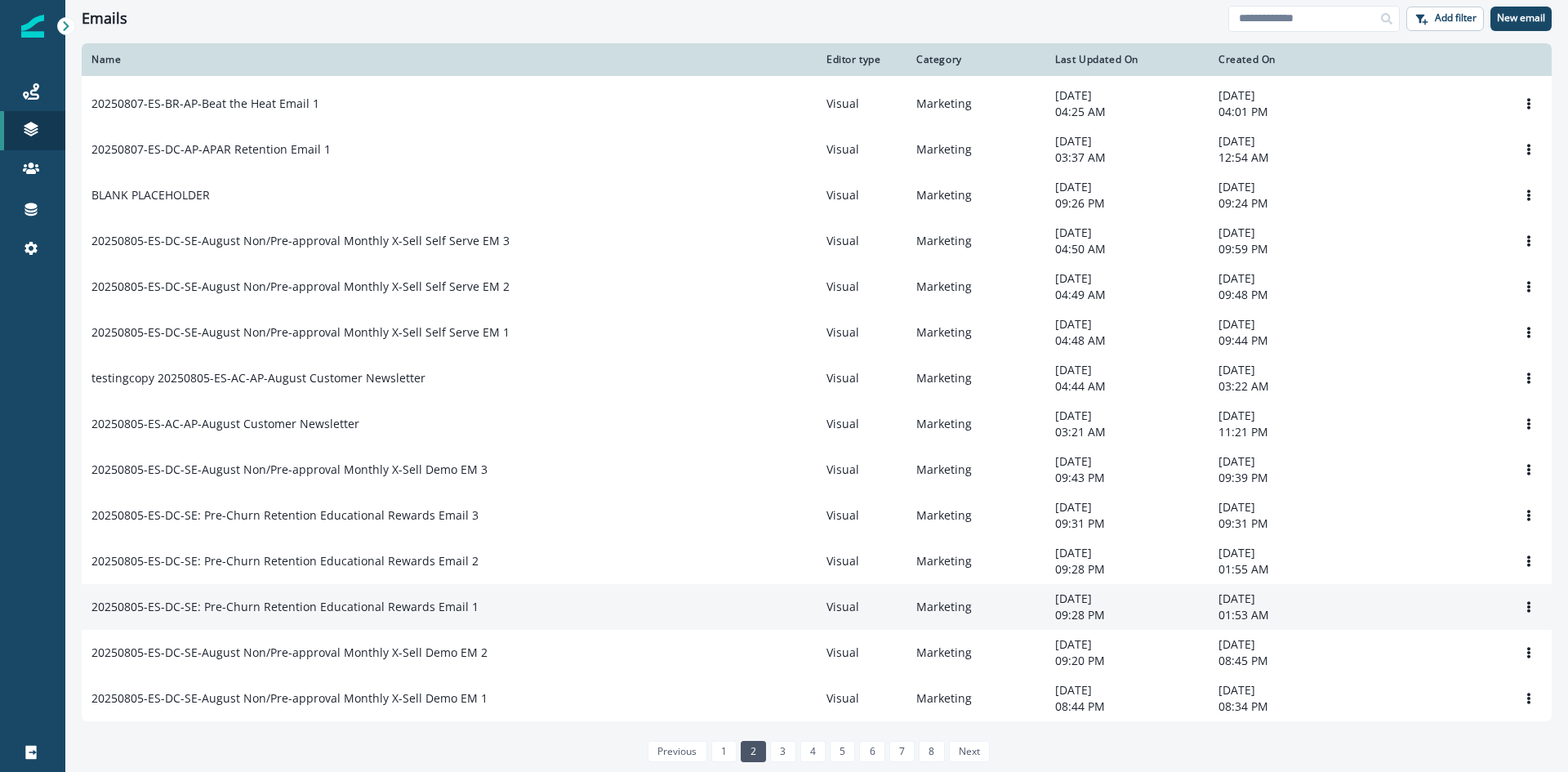
click at [287, 516] on p "20250805-ES-DC-SE: Pre-Churn Retention Educational Rewards Email 1" at bounding box center [285, 607] width 387 height 16
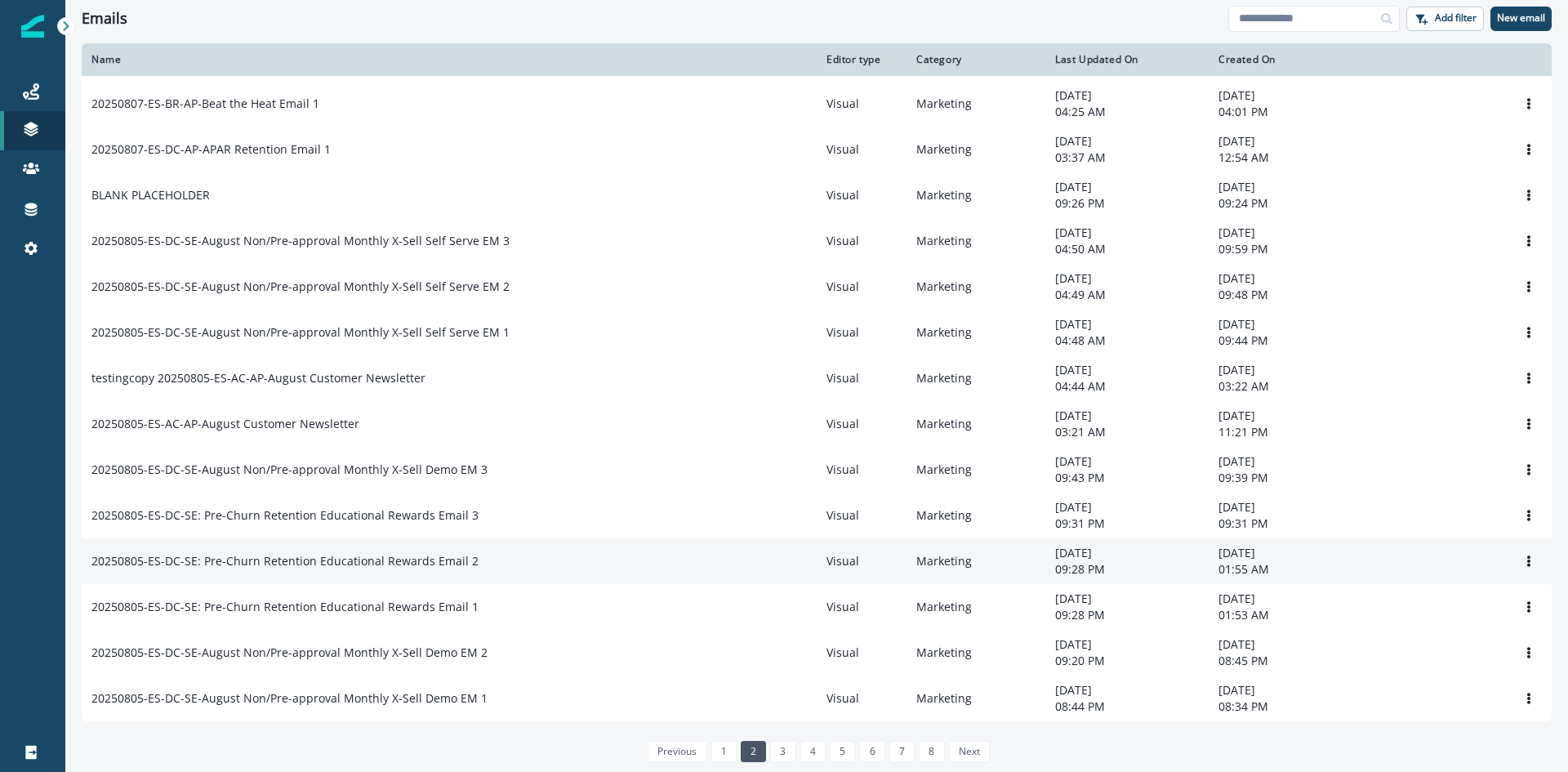
click at [298, 516] on p "20250805-ES-DC-SE: Pre-Churn Retention Educational Rewards Email 2" at bounding box center [285, 561] width 387 height 16
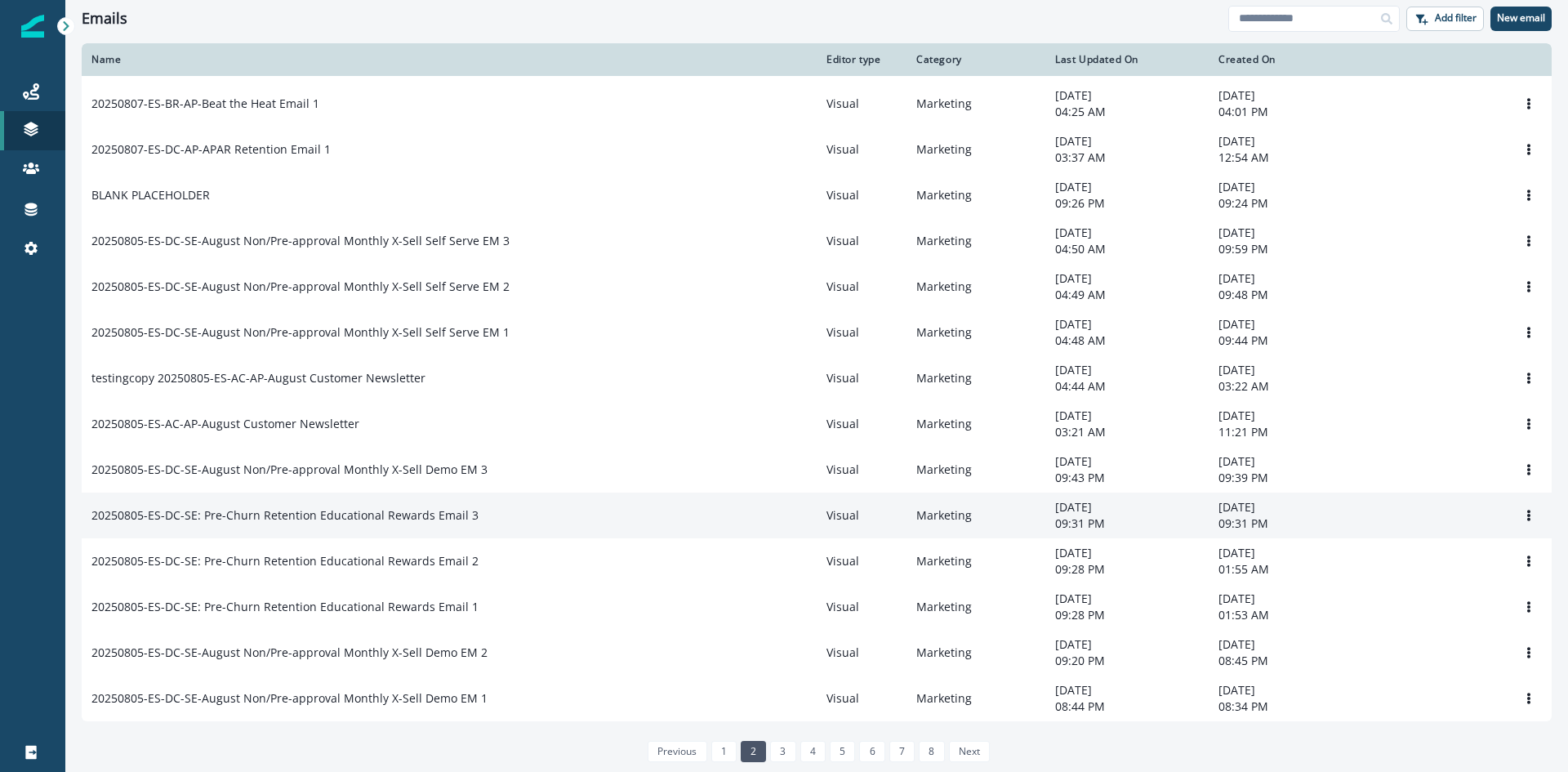
click at [297, 511] on p "20250805-ES-DC-SE: Pre-Churn Retention Educational Rewards Email 3" at bounding box center [285, 516] width 387 height 16
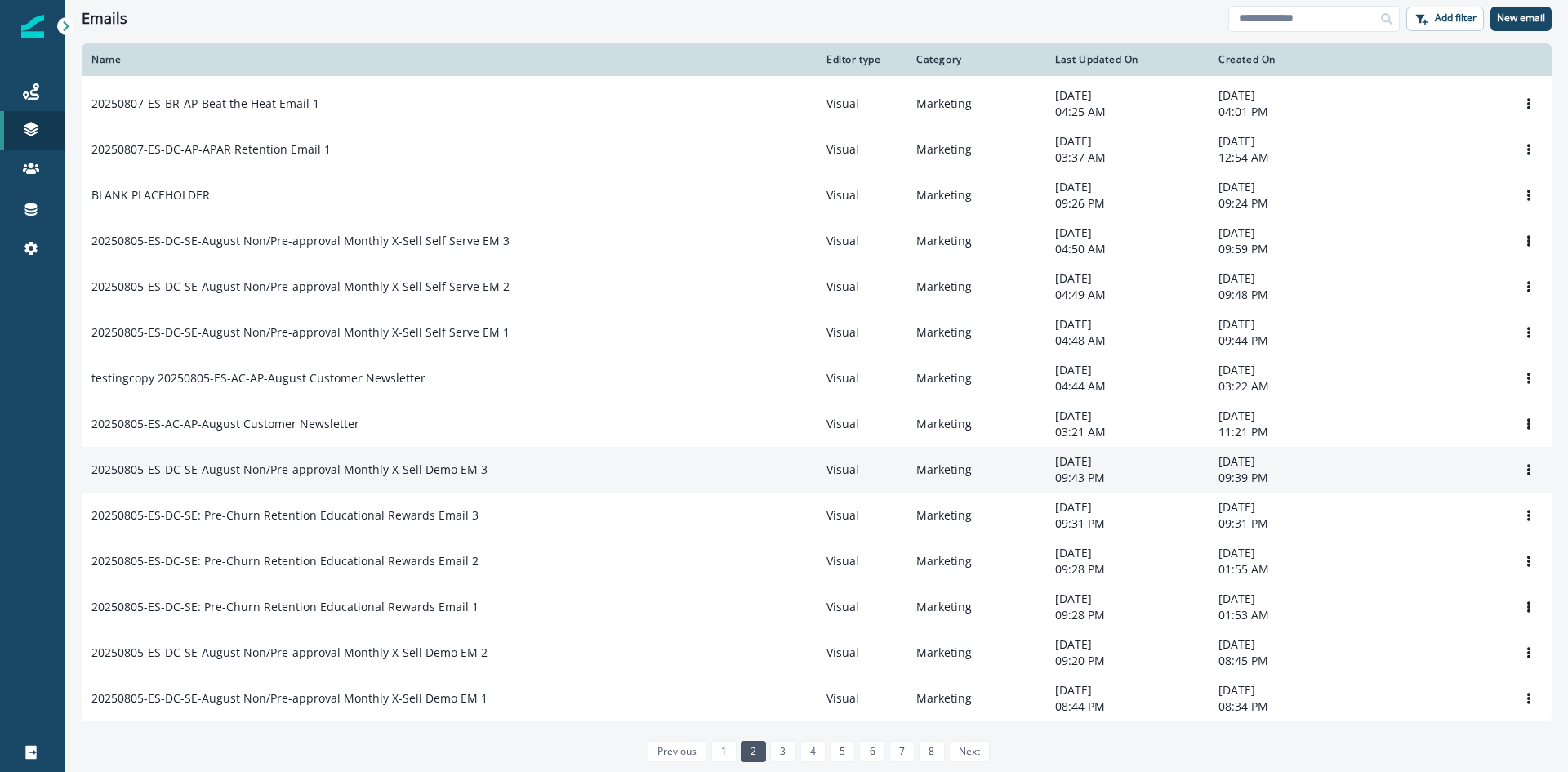
click at [298, 467] on p "20250805-ES-DC-SE-August Non/Pre-approval Monthly X-Sell Demo EM 3" at bounding box center [290, 470] width 396 height 16
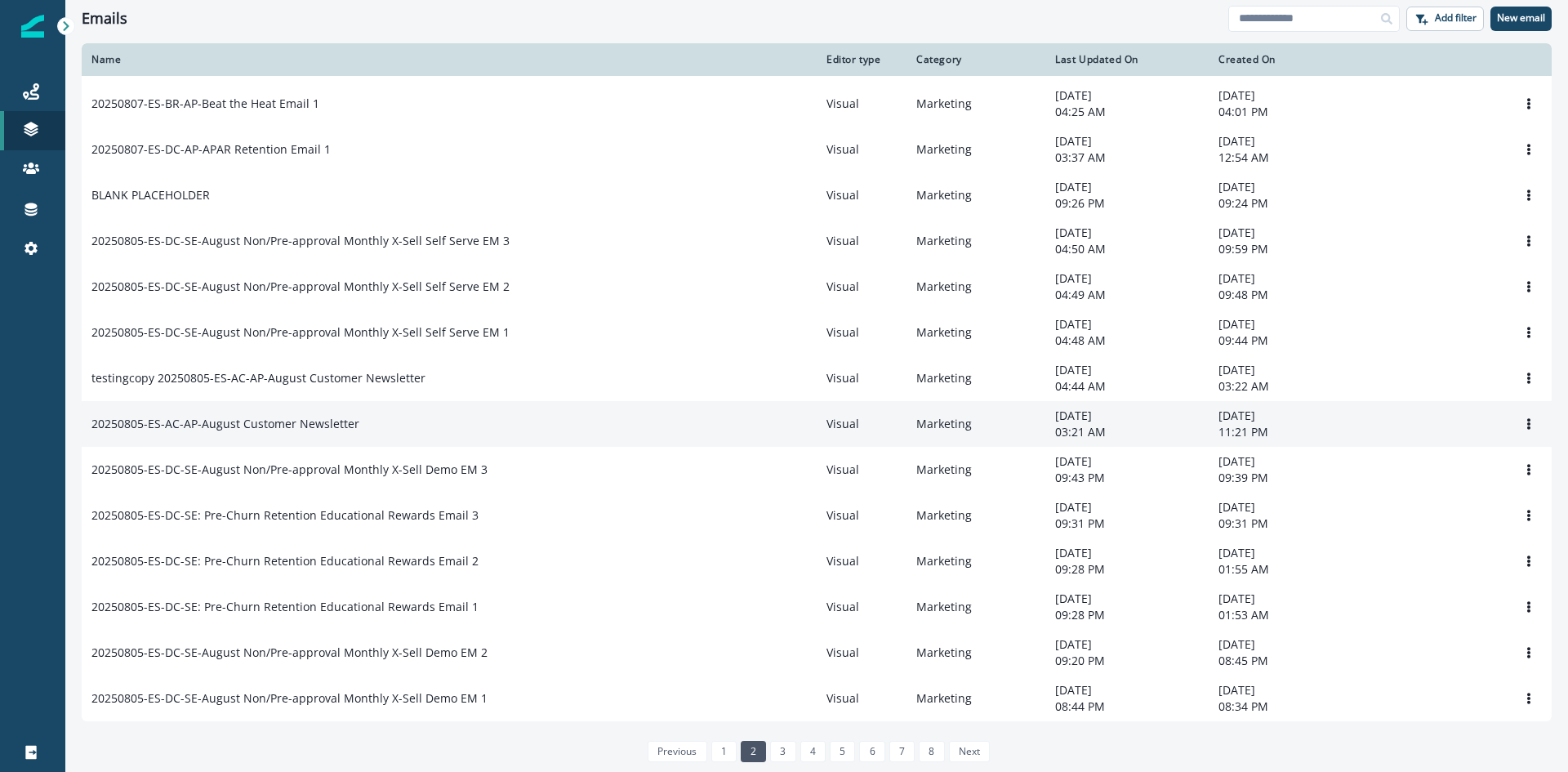
click at [301, 416] on p "20250805-ES-AC-AP-August Customer Newsletter" at bounding box center [225, 424] width 268 height 16
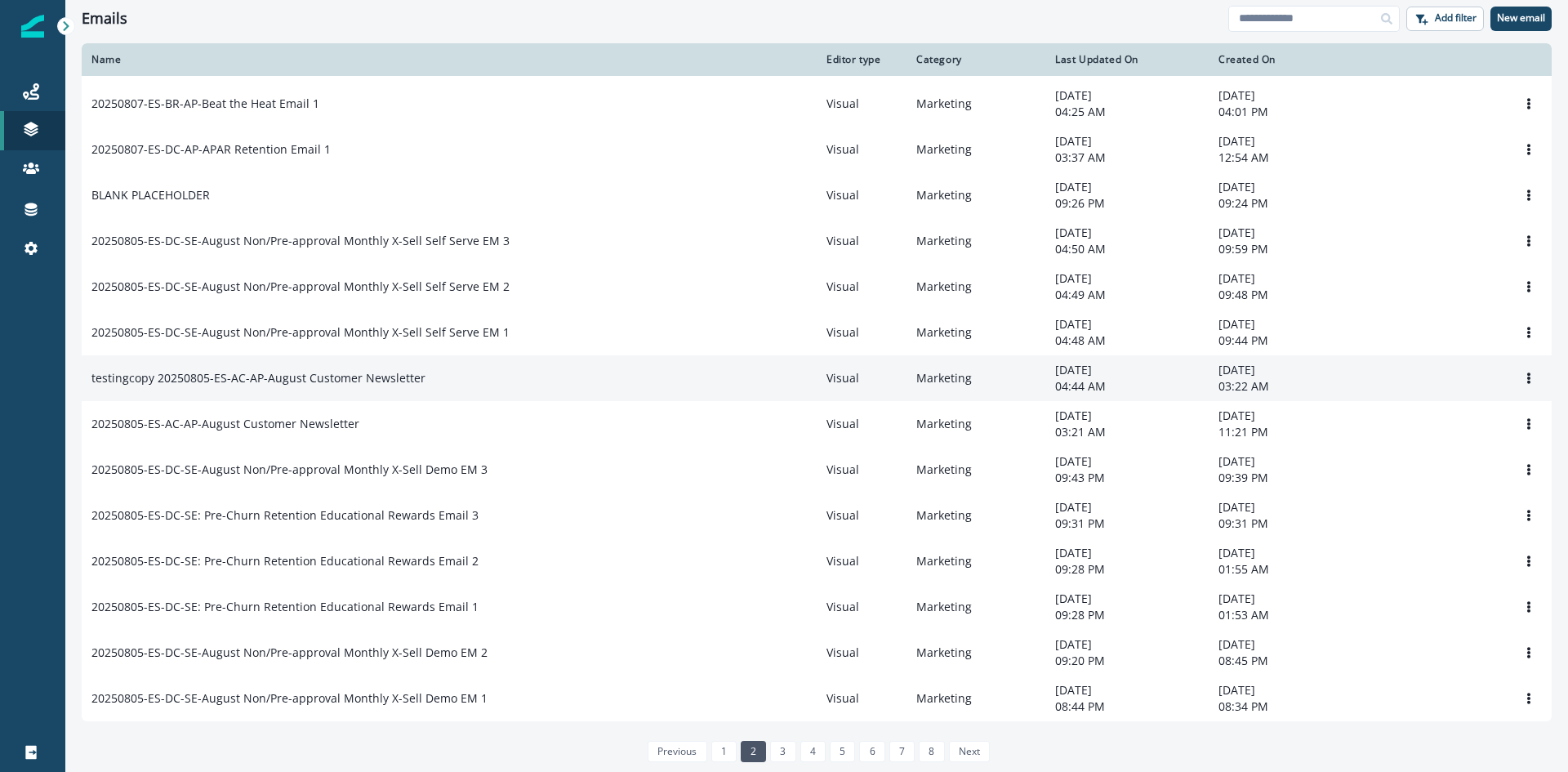
click at [312, 373] on p "testingcopy 20250805-ES-AC-AP-August Customer Newsletter" at bounding box center [259, 378] width 334 height 16
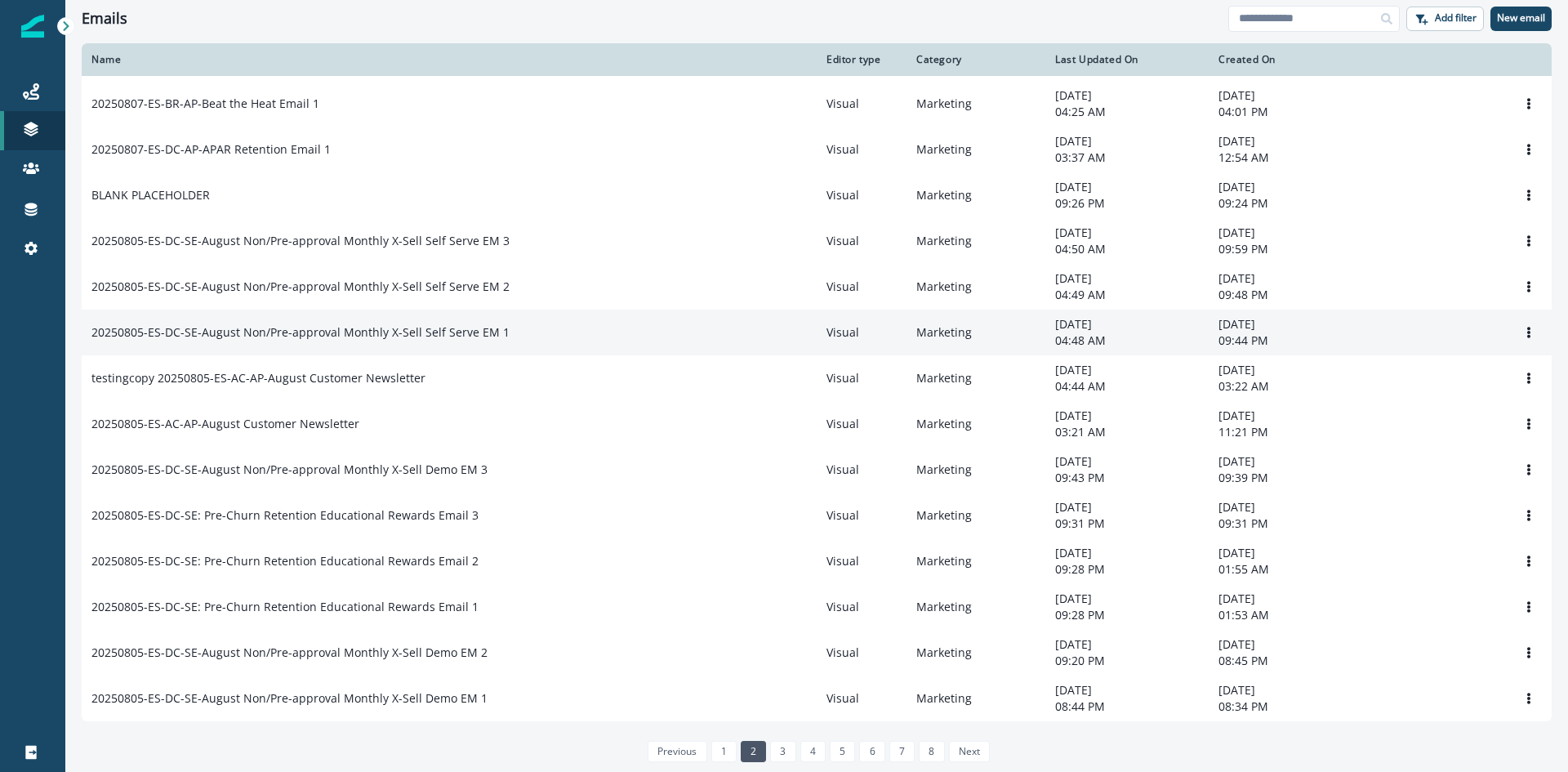
click at [325, 336] on td "20250805-ES-DC-SE-August Non/Pre-approval Monthly X-Sell Self Serve EM 1" at bounding box center [449, 332] width 735 height 45
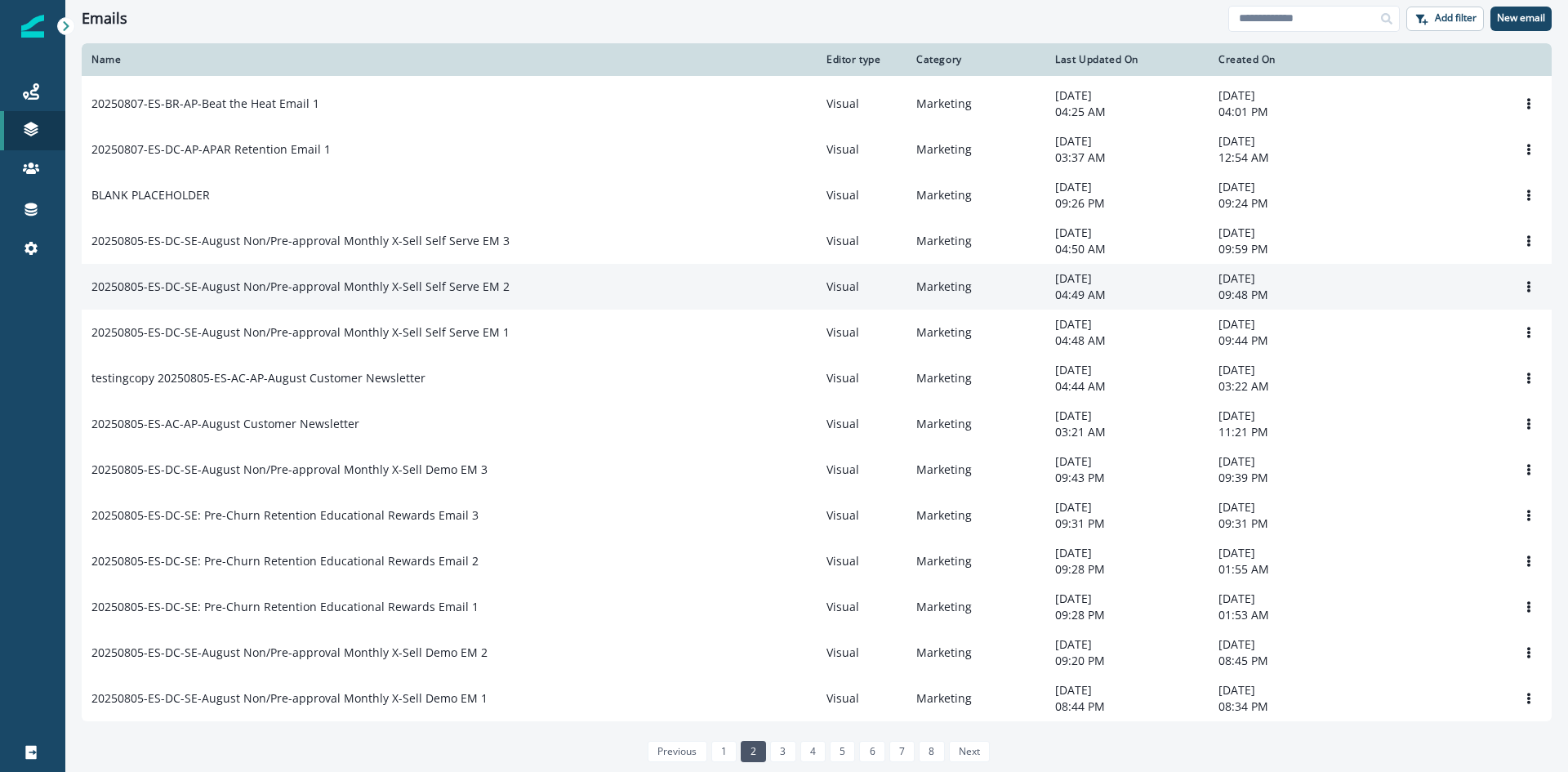
click at [340, 279] on p "20250805-ES-DC-SE-August Non/Pre-approval Monthly X-Sell Self Serve EM 2" at bounding box center [301, 287] width 419 height 16
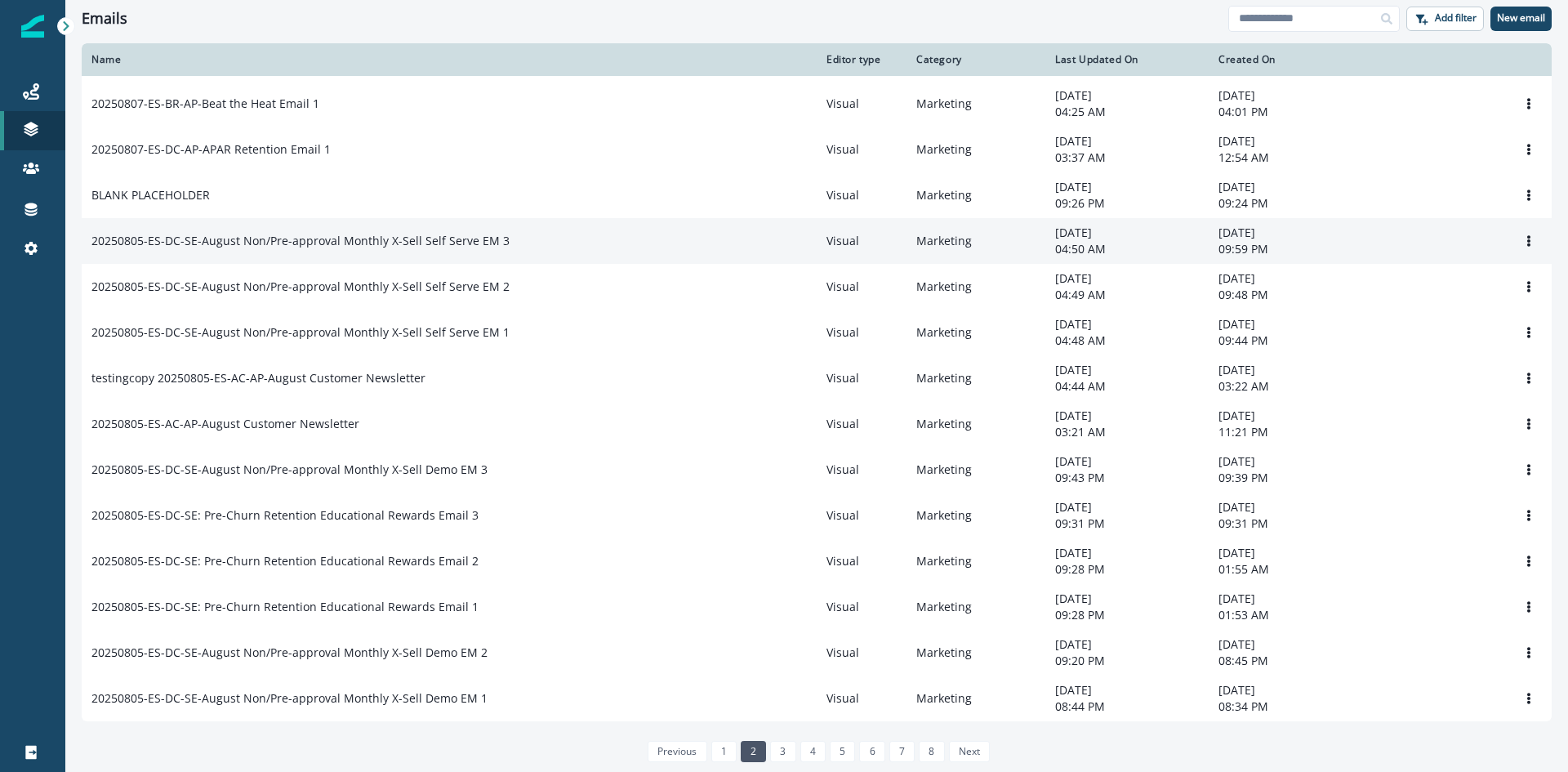
click at [356, 233] on p "20250805-ES-DC-SE-August Non/Pre-approval Monthly X-Sell Self Serve EM 3" at bounding box center [301, 241] width 419 height 16
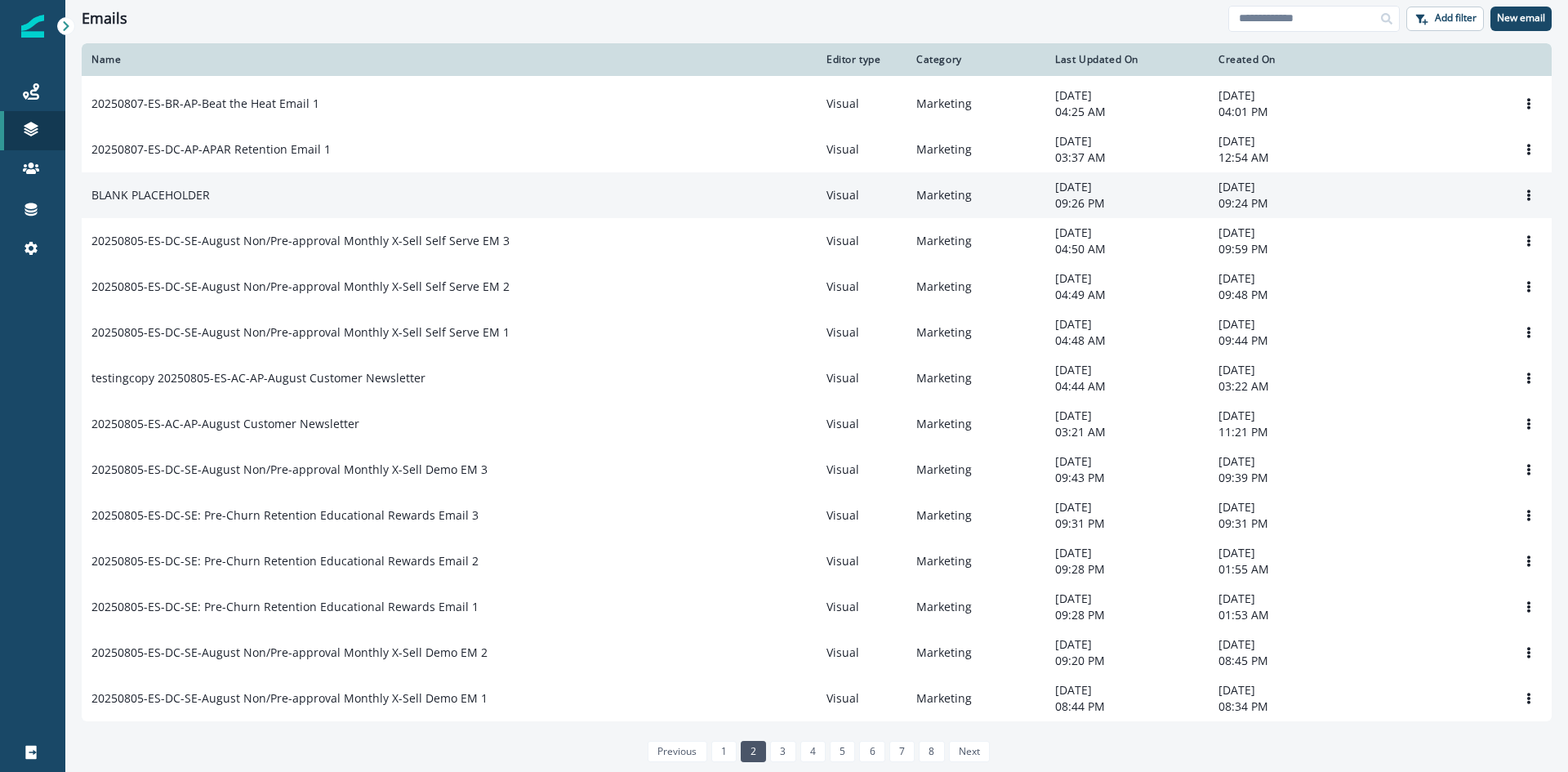
click at [184, 187] on p "BLANK PLACEHOLDER" at bounding box center [151, 195] width 118 height 16
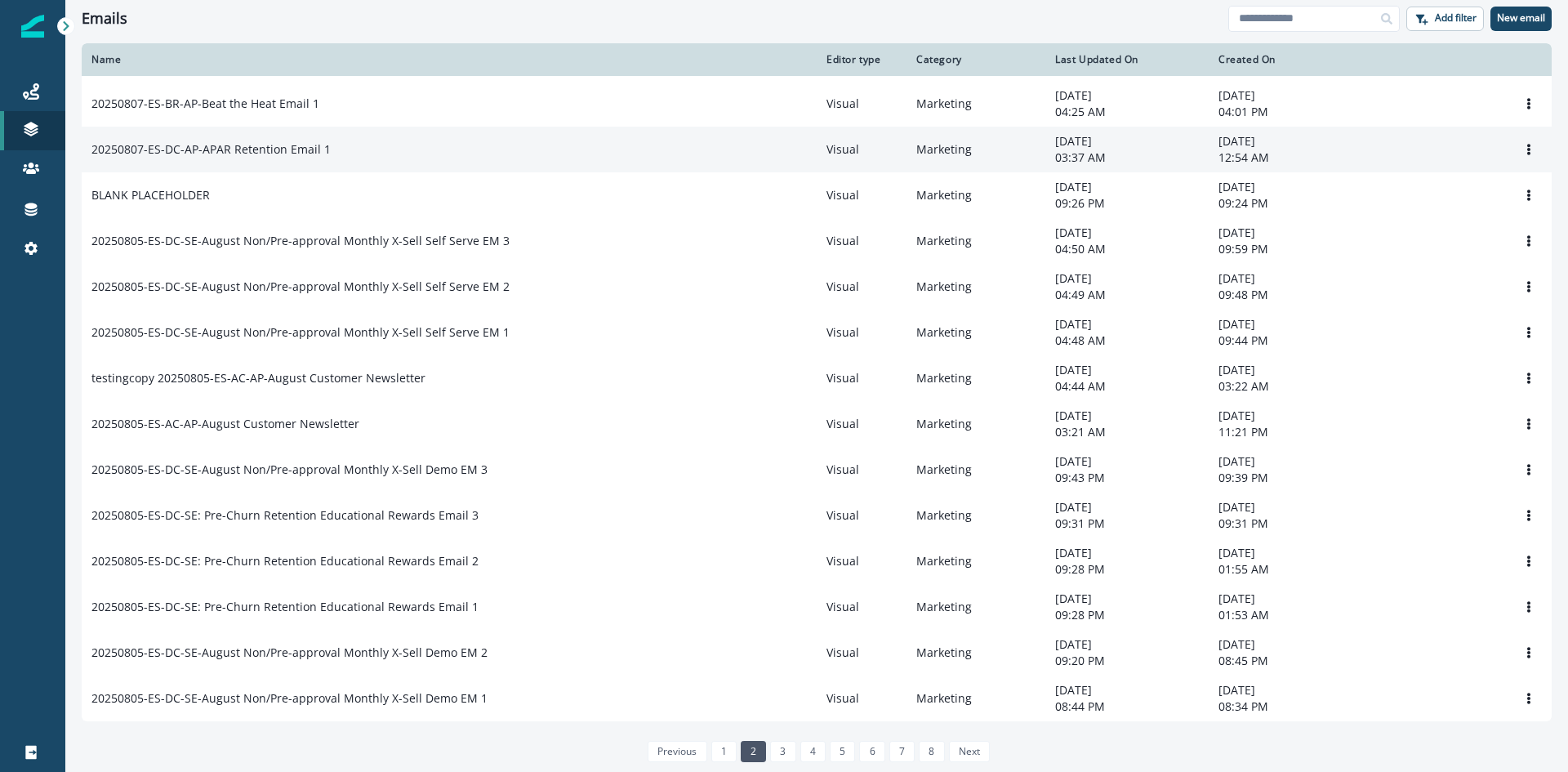
click at [223, 148] on td "20250807-ES-DC-AP-APAR Retention Email 1" at bounding box center [449, 149] width 735 height 45
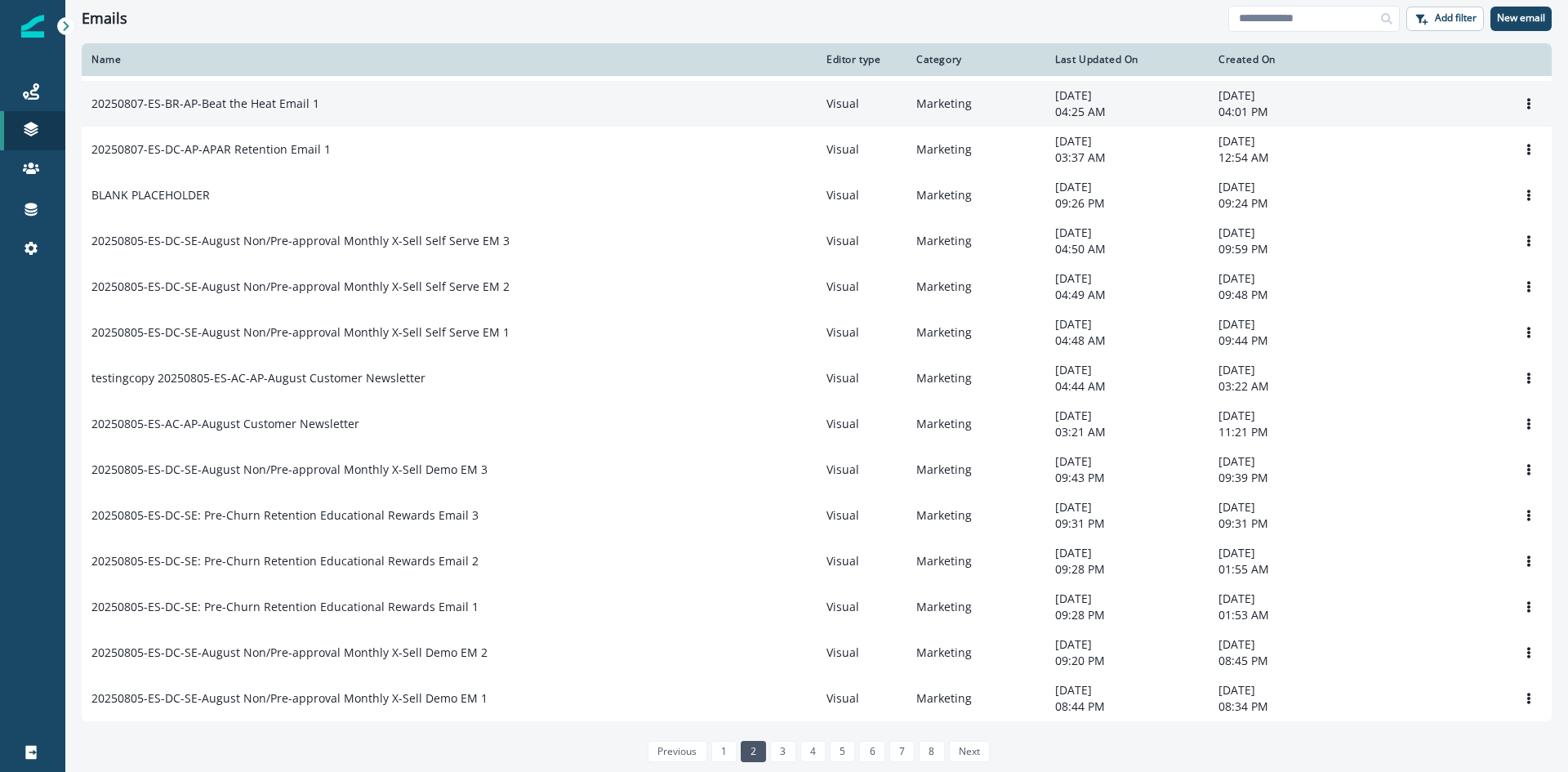
click at [268, 95] on p "20250807-ES-BR-AP-Beat the Heat Email 1" at bounding box center [205, 104] width 228 height 16
